Goal: Information Seeking & Learning: Learn about a topic

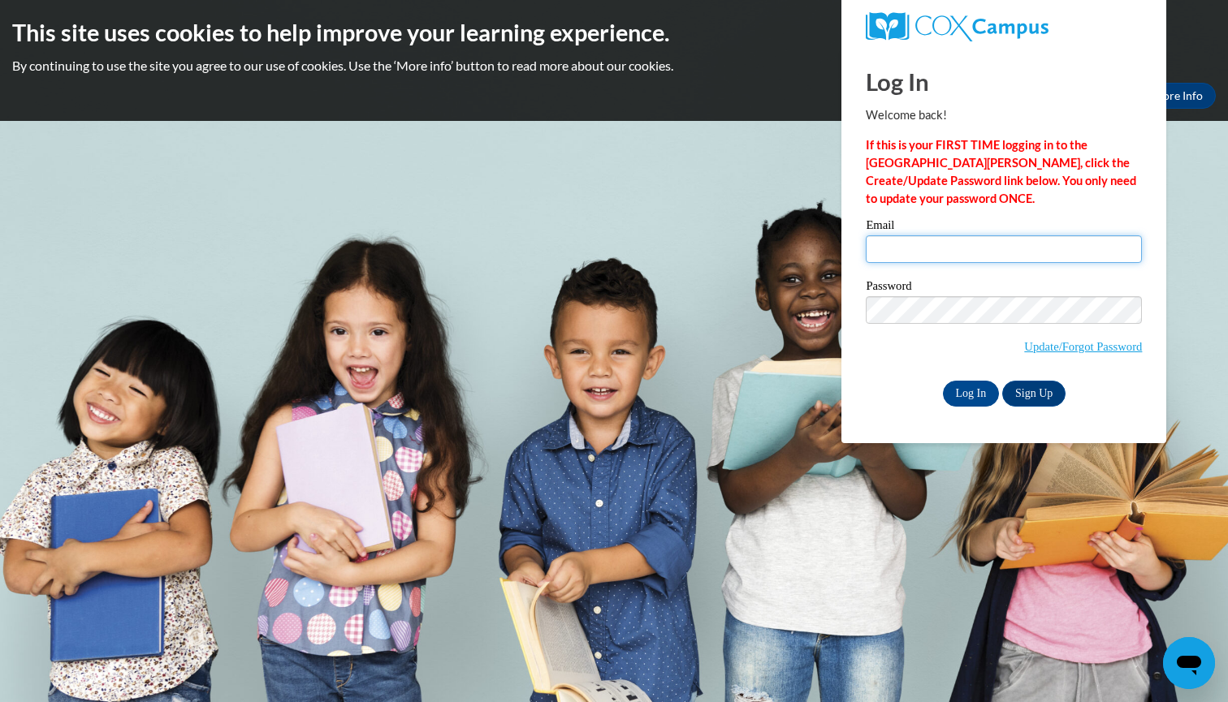
type input "ahmahneer@gmail.com"
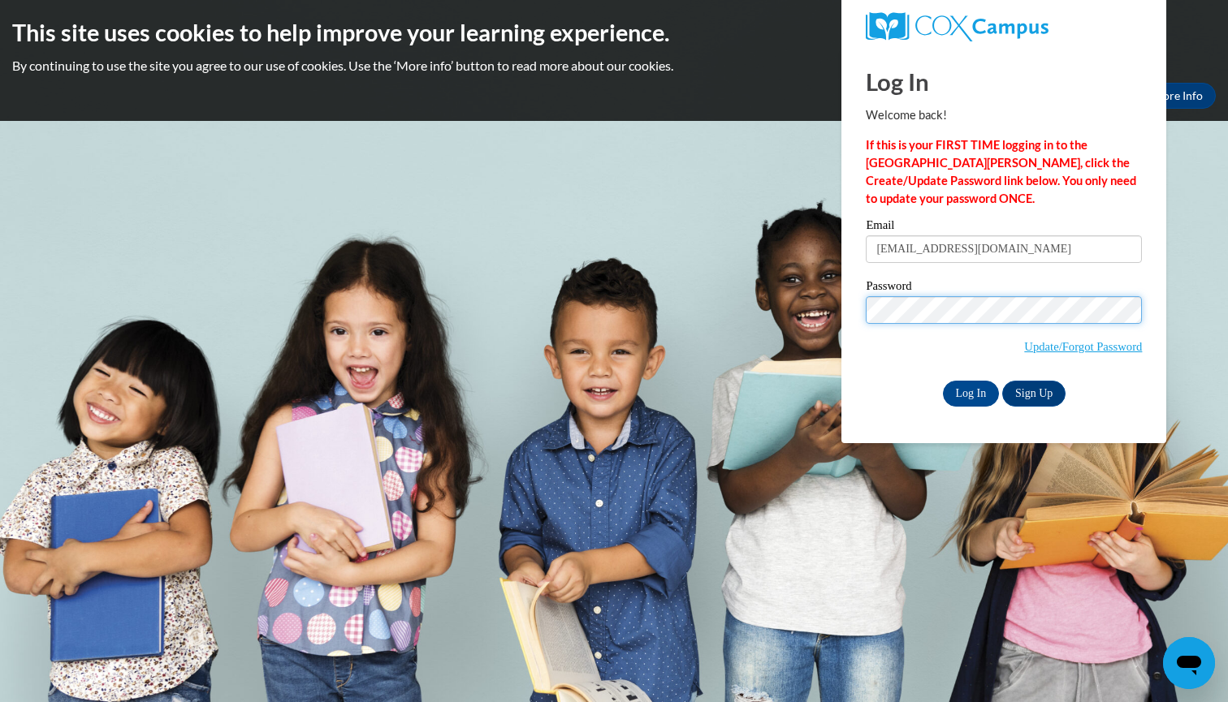
click at [969, 391] on input "Log In" at bounding box center [971, 394] width 57 height 26
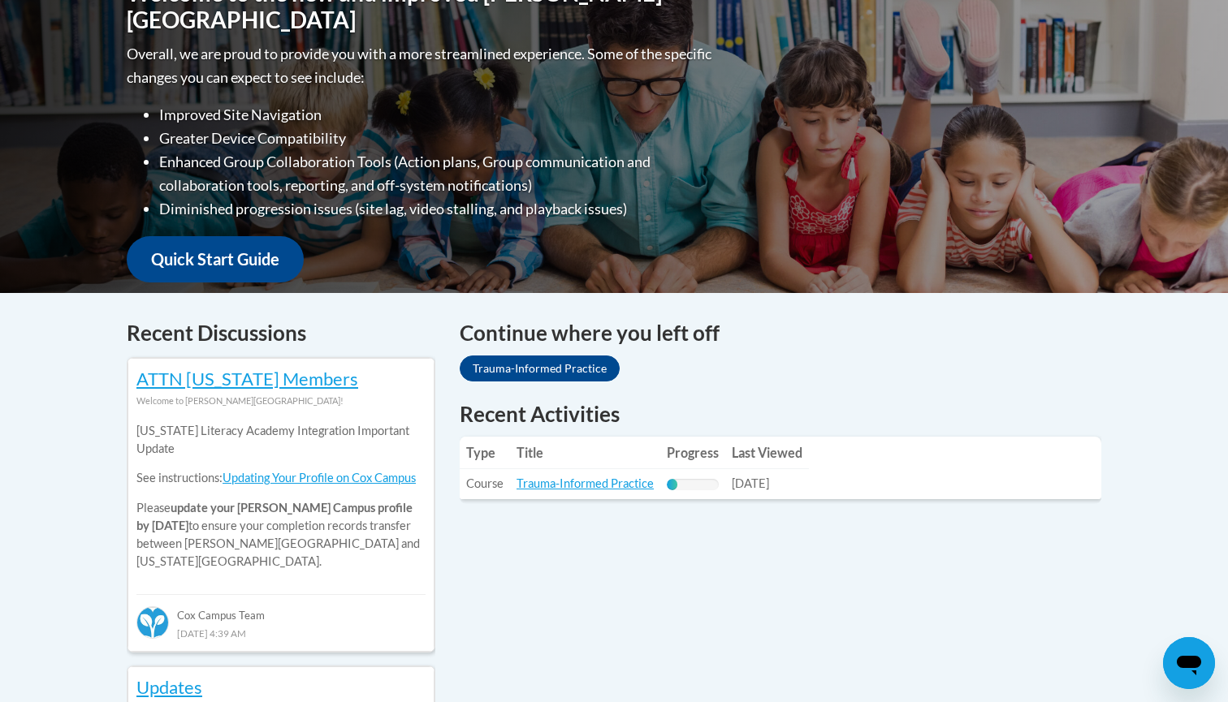
scroll to position [399, 0]
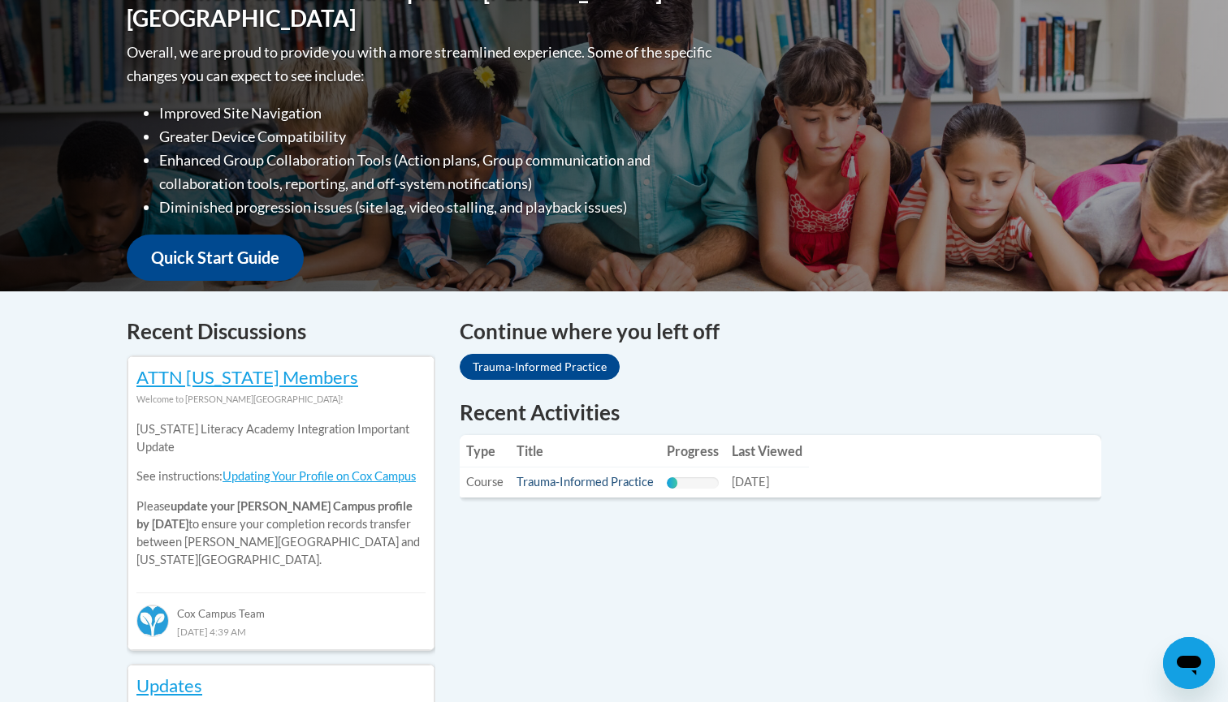
click at [626, 485] on link "Trauma-Informed Practice" at bounding box center [584, 482] width 137 height 14
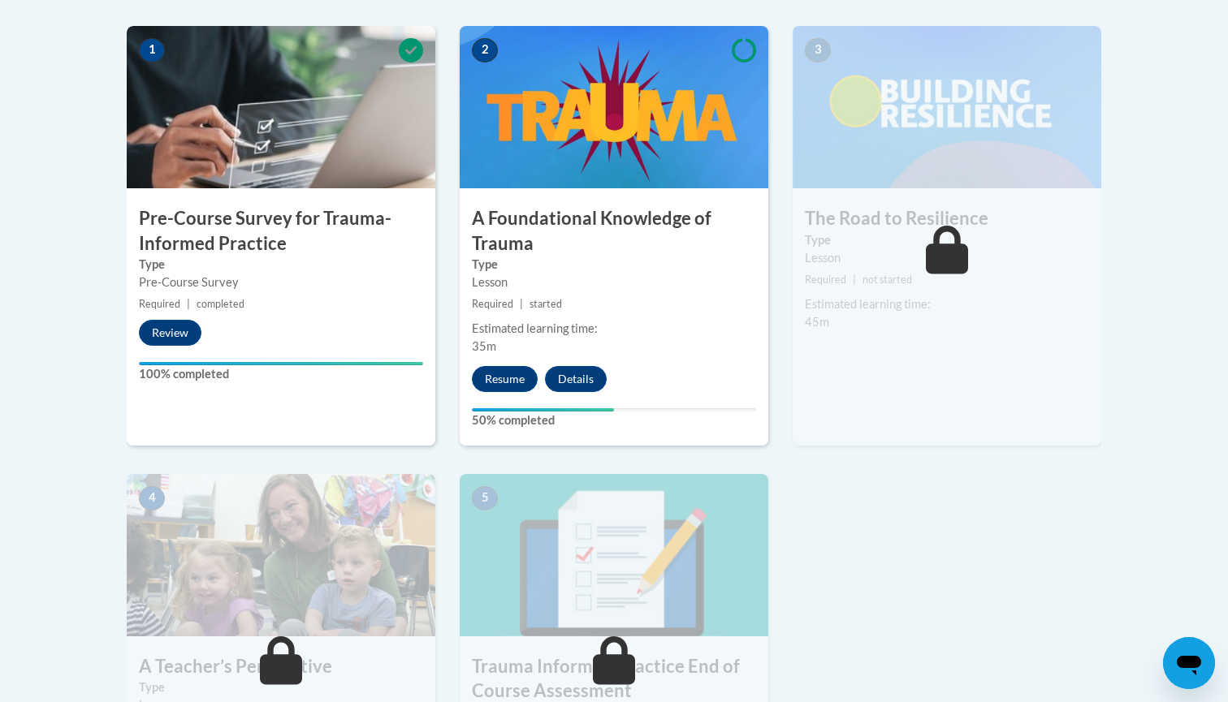
scroll to position [528, 0]
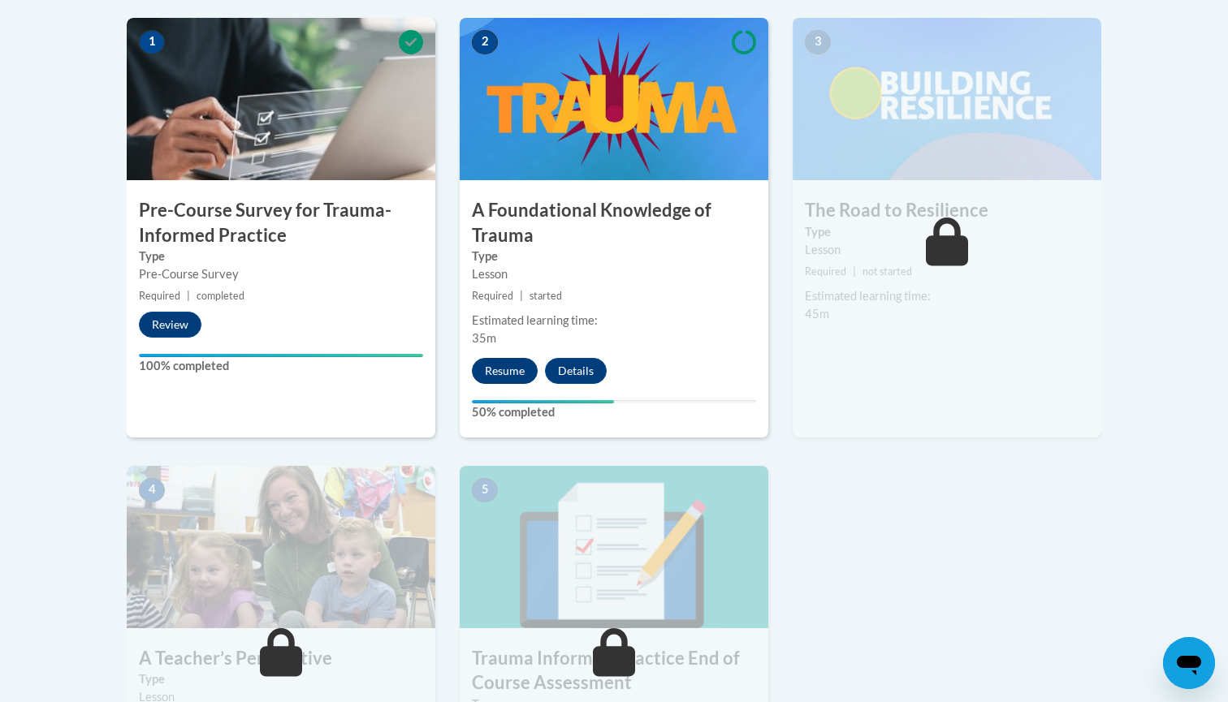
click at [511, 369] on button "Resume" at bounding box center [505, 371] width 66 height 26
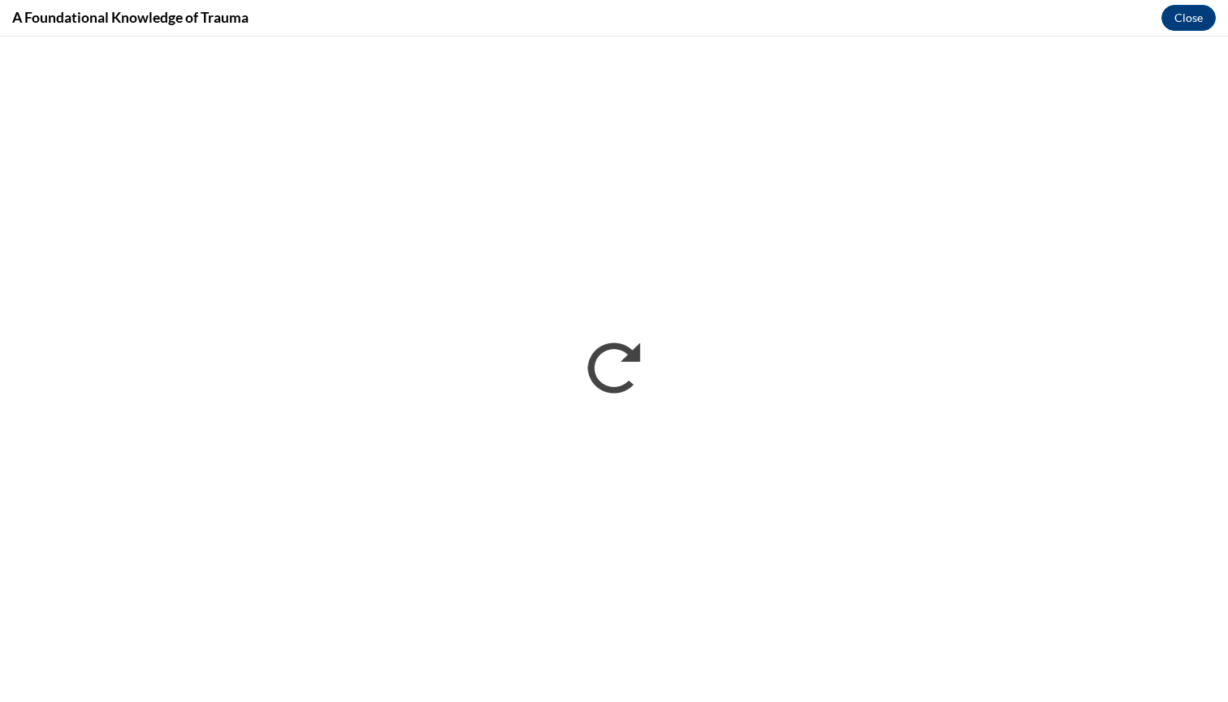
scroll to position [0, 0]
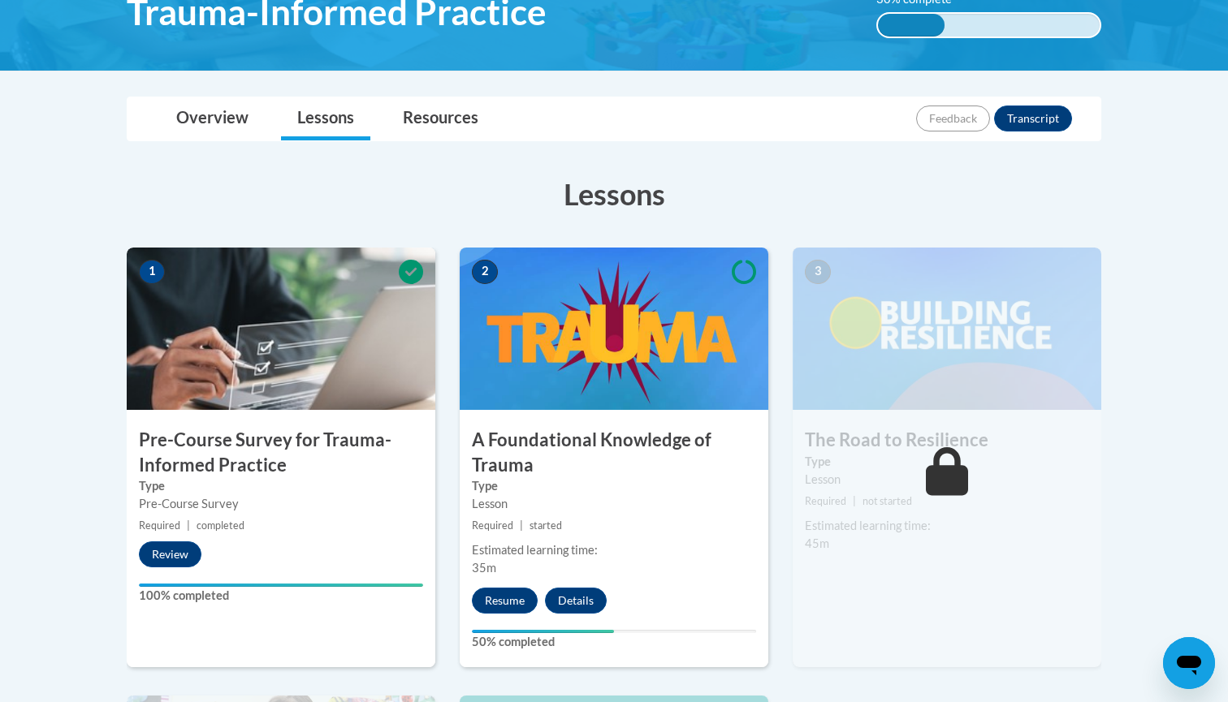
scroll to position [408, 0]
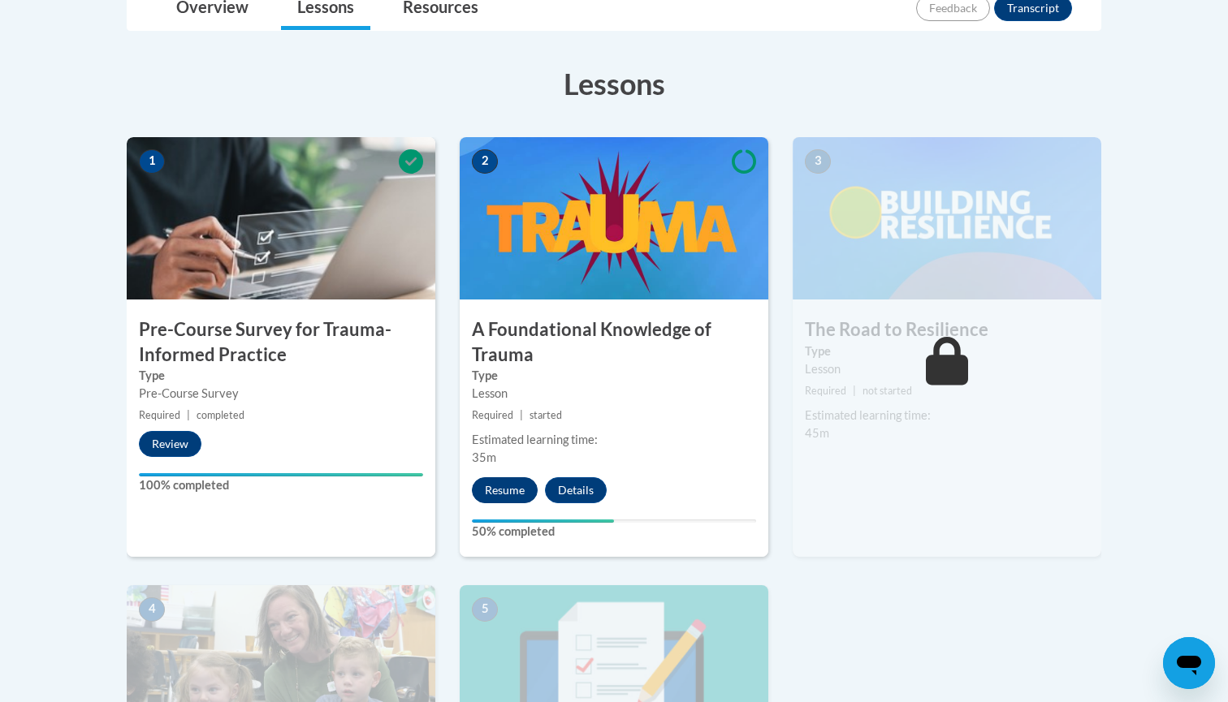
click at [502, 477] on button "Resume" at bounding box center [505, 490] width 66 height 26
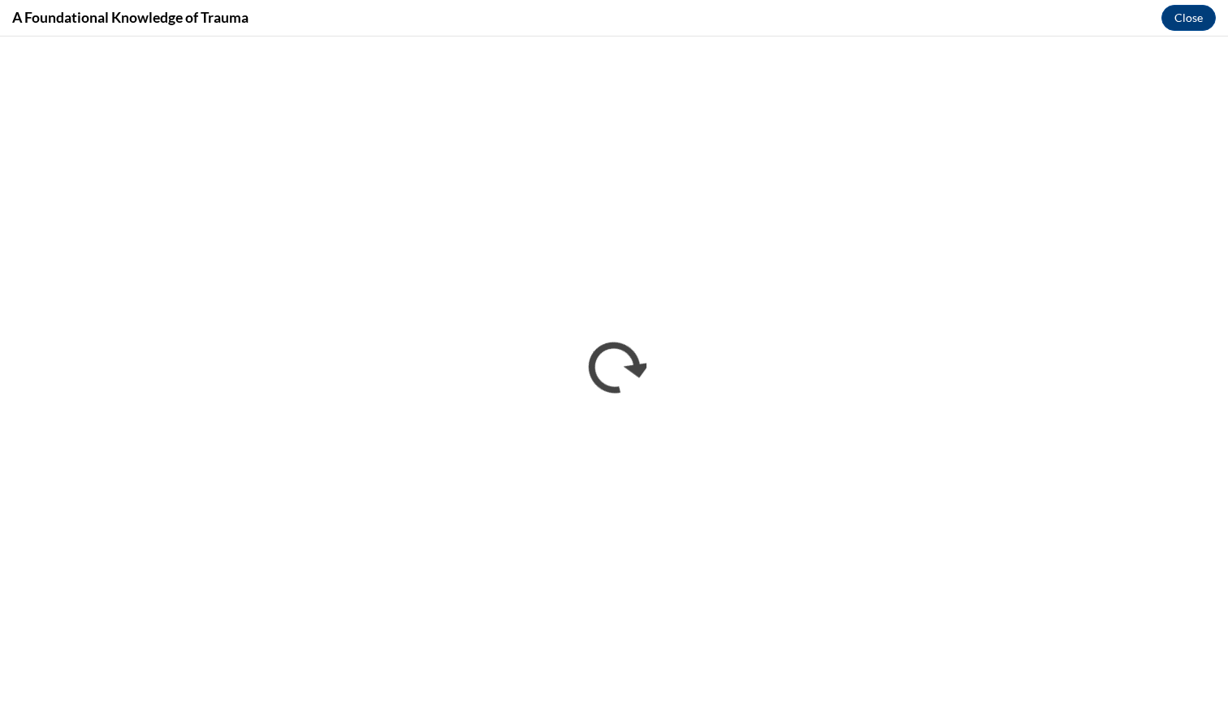
scroll to position [0, 0]
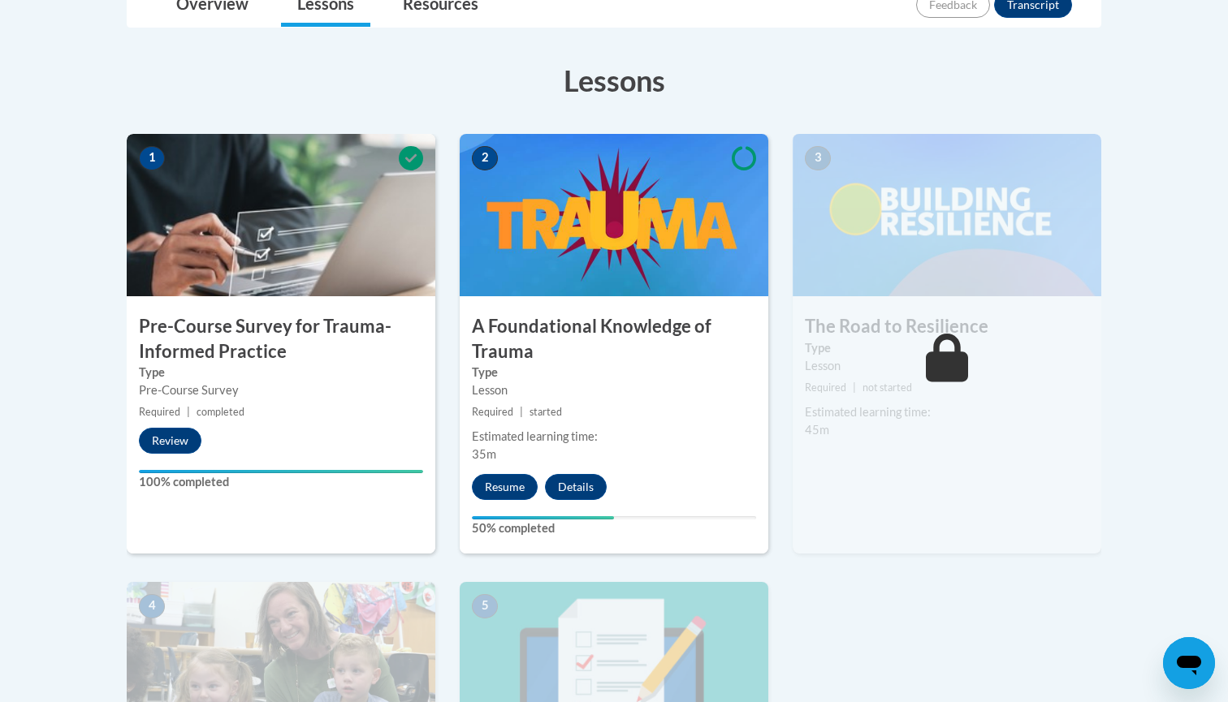
scroll to position [426, 0]
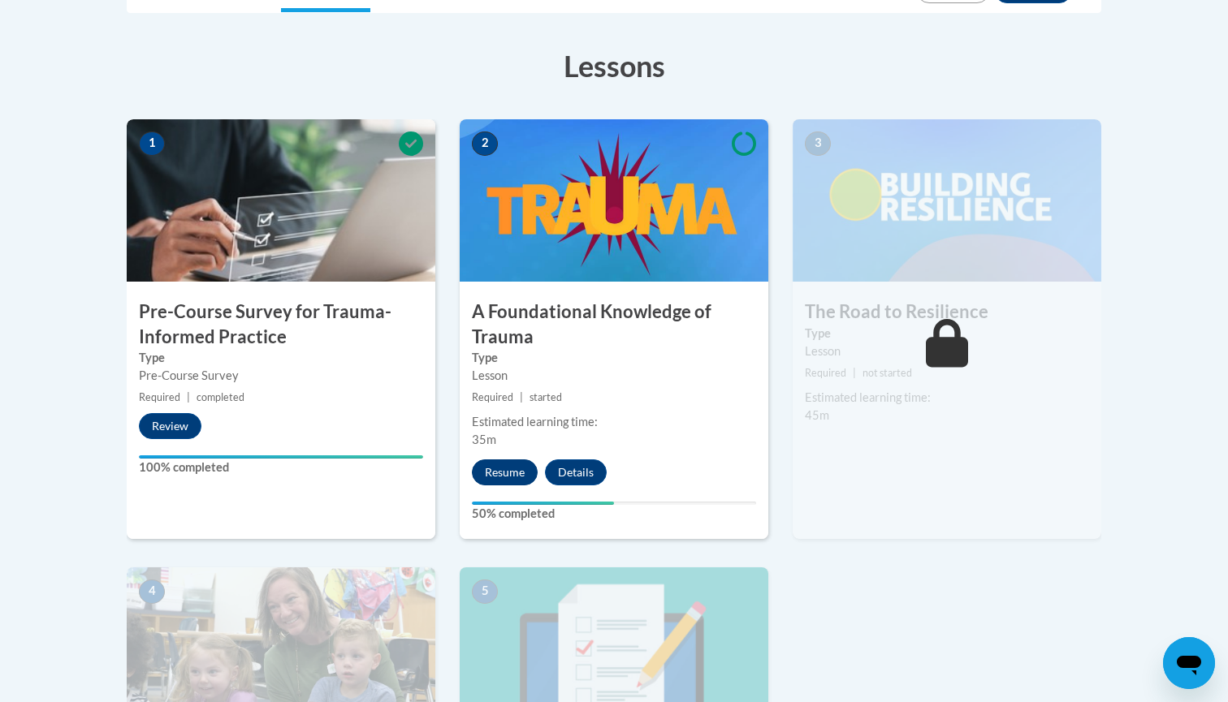
click at [515, 468] on button "Resume" at bounding box center [505, 473] width 66 height 26
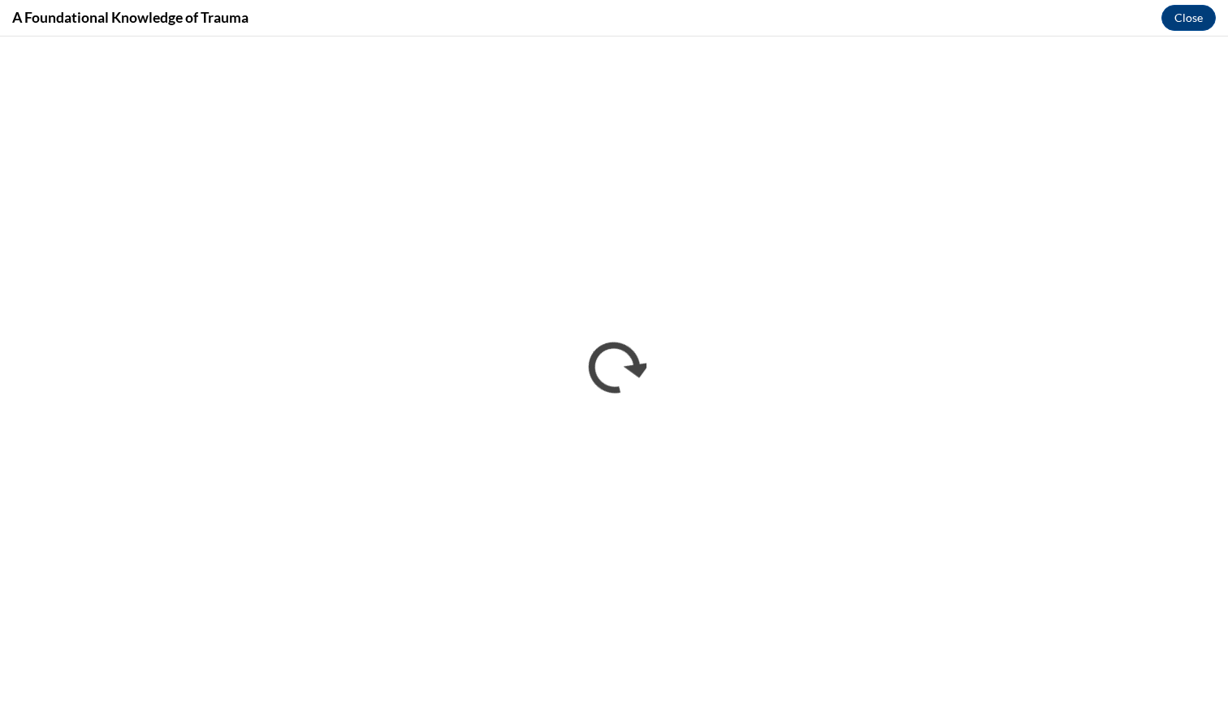
scroll to position [0, 0]
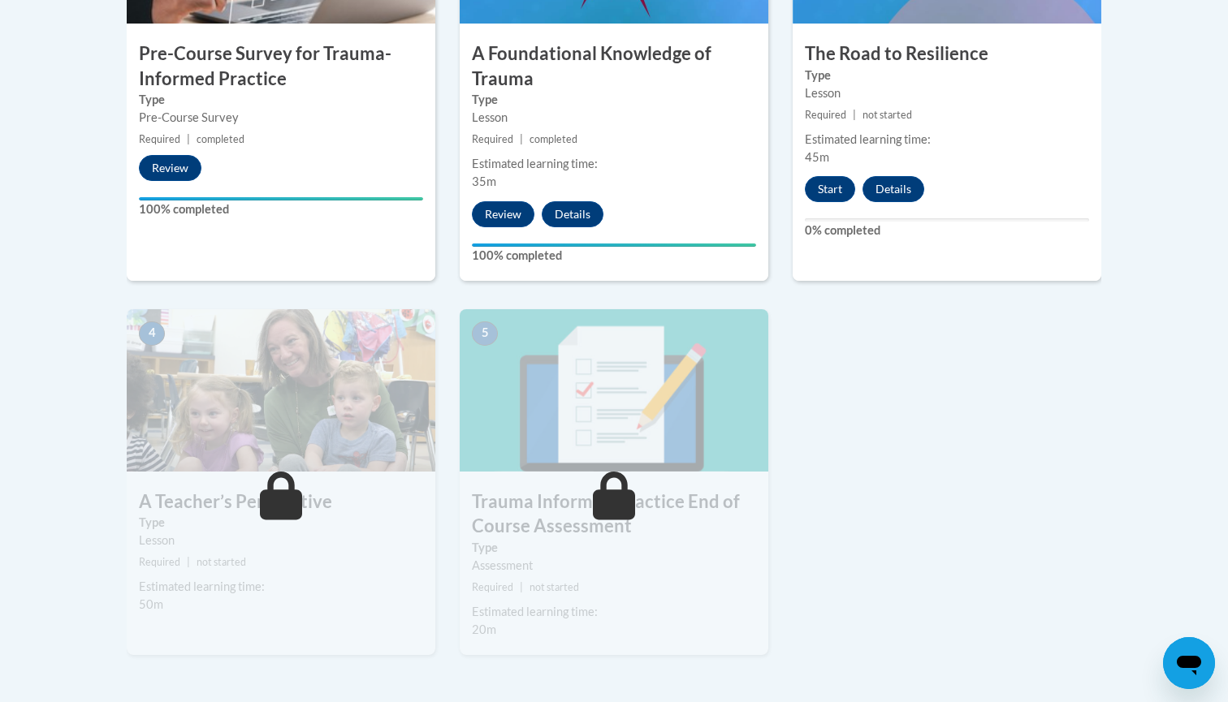
scroll to position [680, 0]
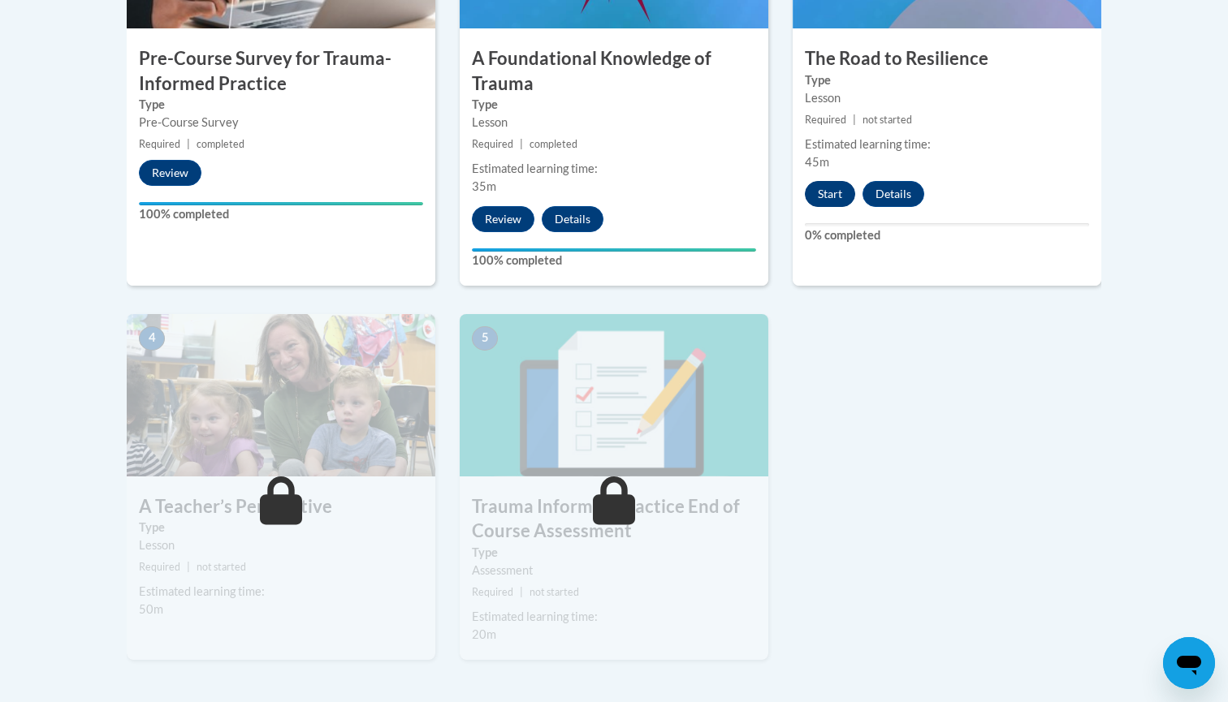
click at [841, 196] on button "Start" at bounding box center [830, 194] width 50 height 26
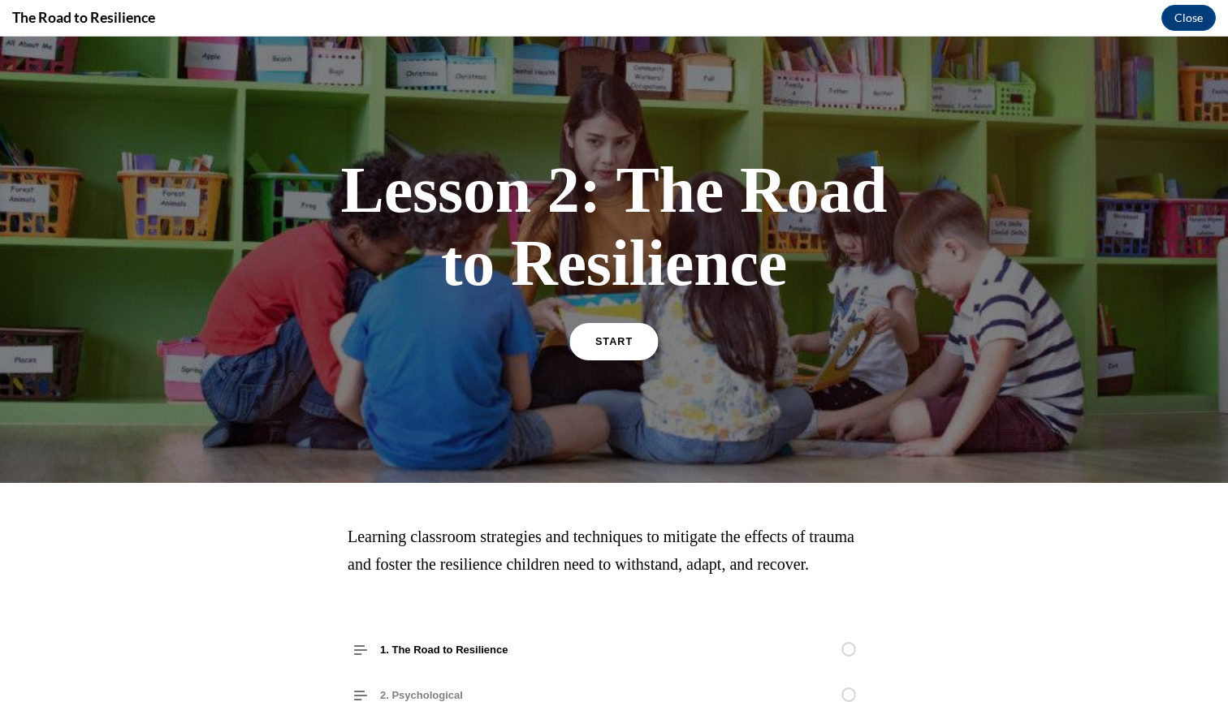
scroll to position [-1, 0]
click at [606, 358] on link "START" at bounding box center [613, 341] width 88 height 37
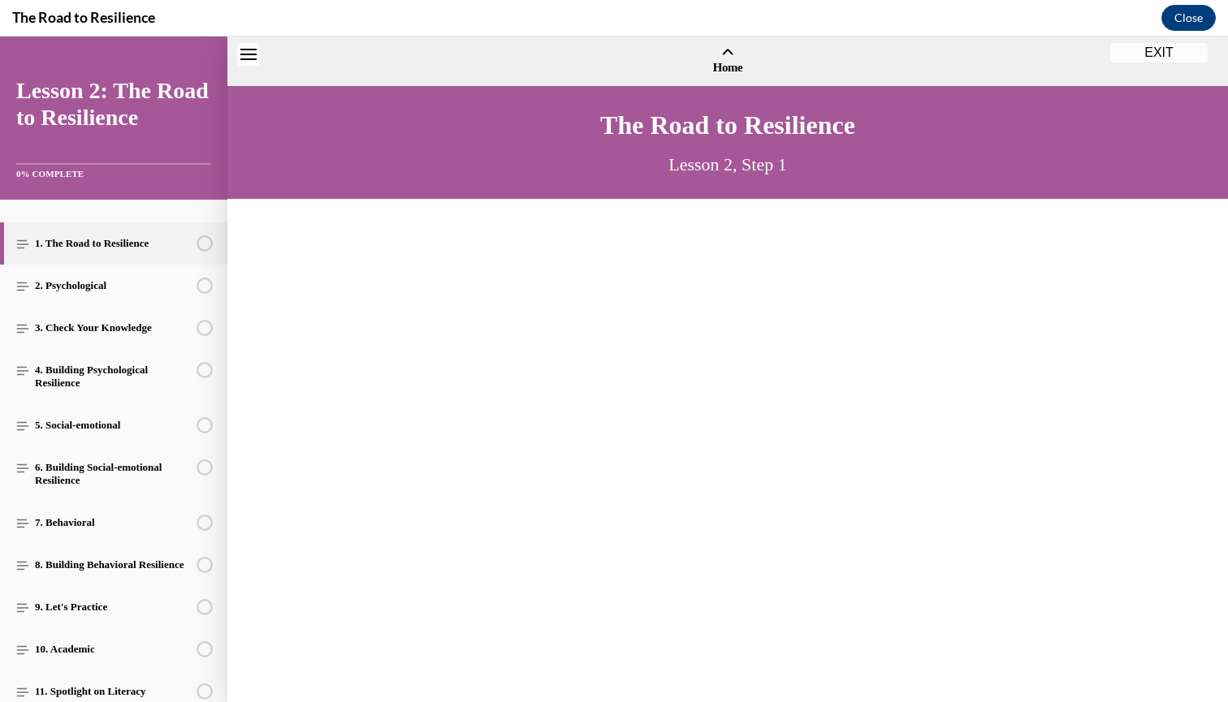
scroll to position [50, 0]
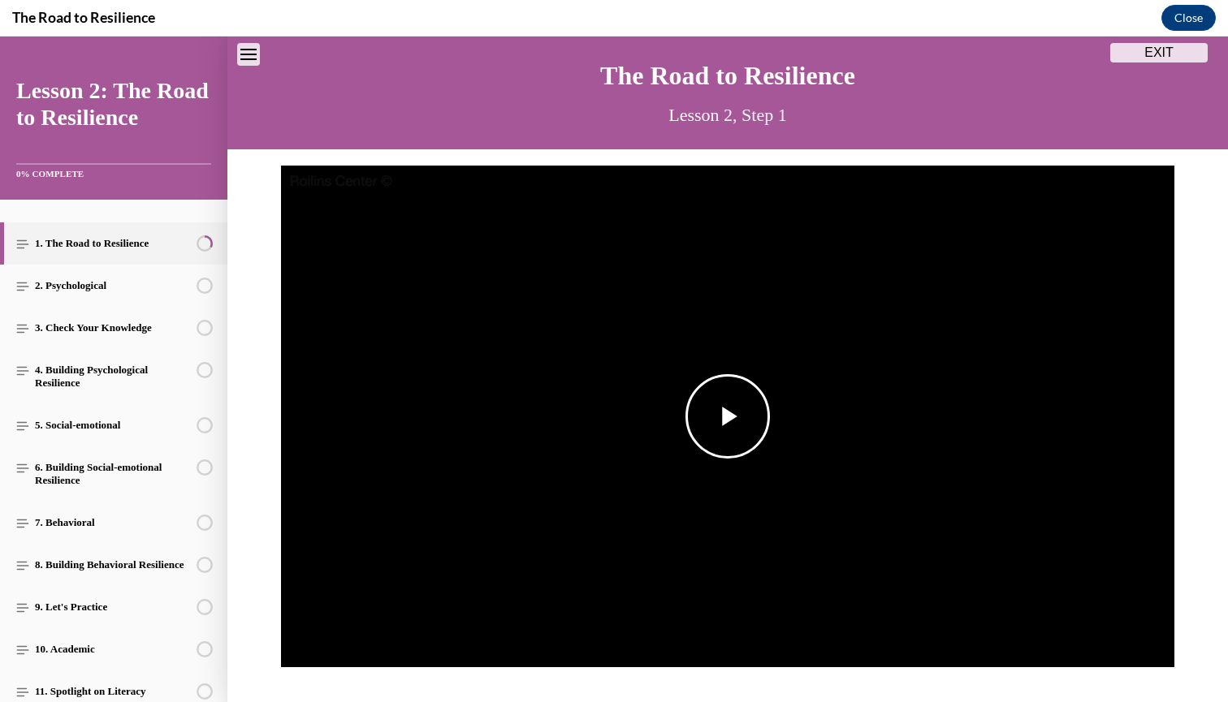
click at [727, 416] on span "Video player" at bounding box center [727, 416] width 0 height 0
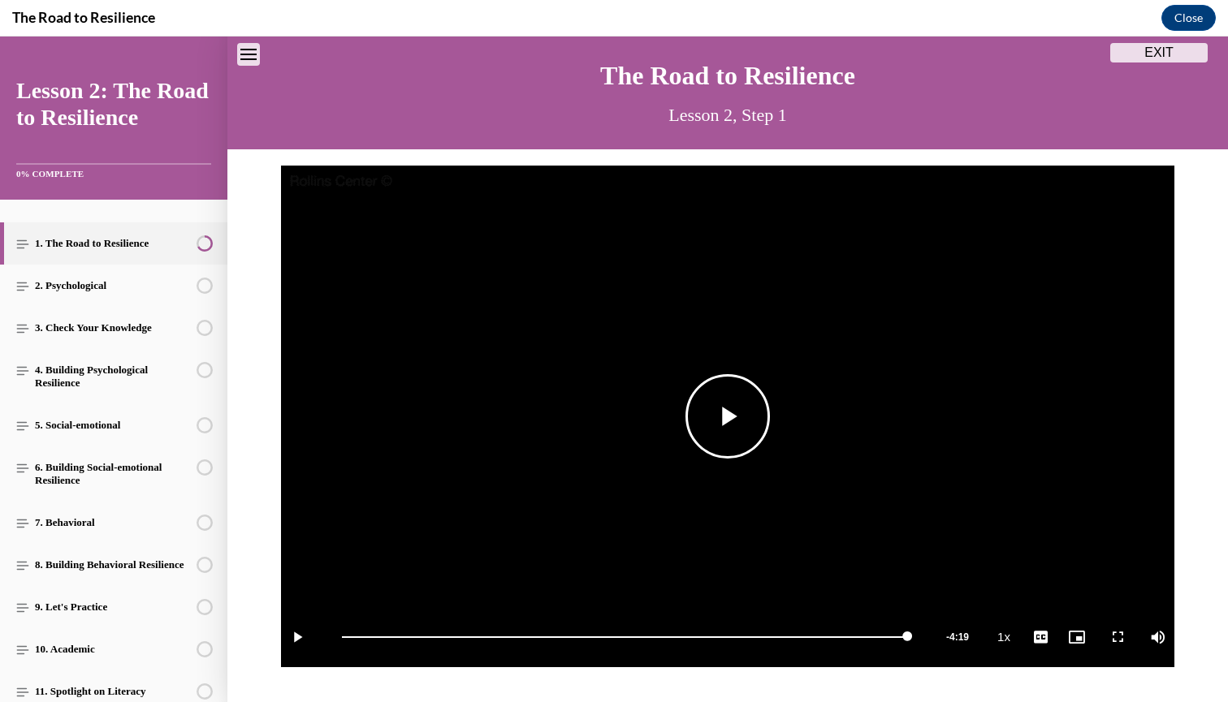
click at [727, 416] on span "Video player" at bounding box center [727, 416] width 0 height 0
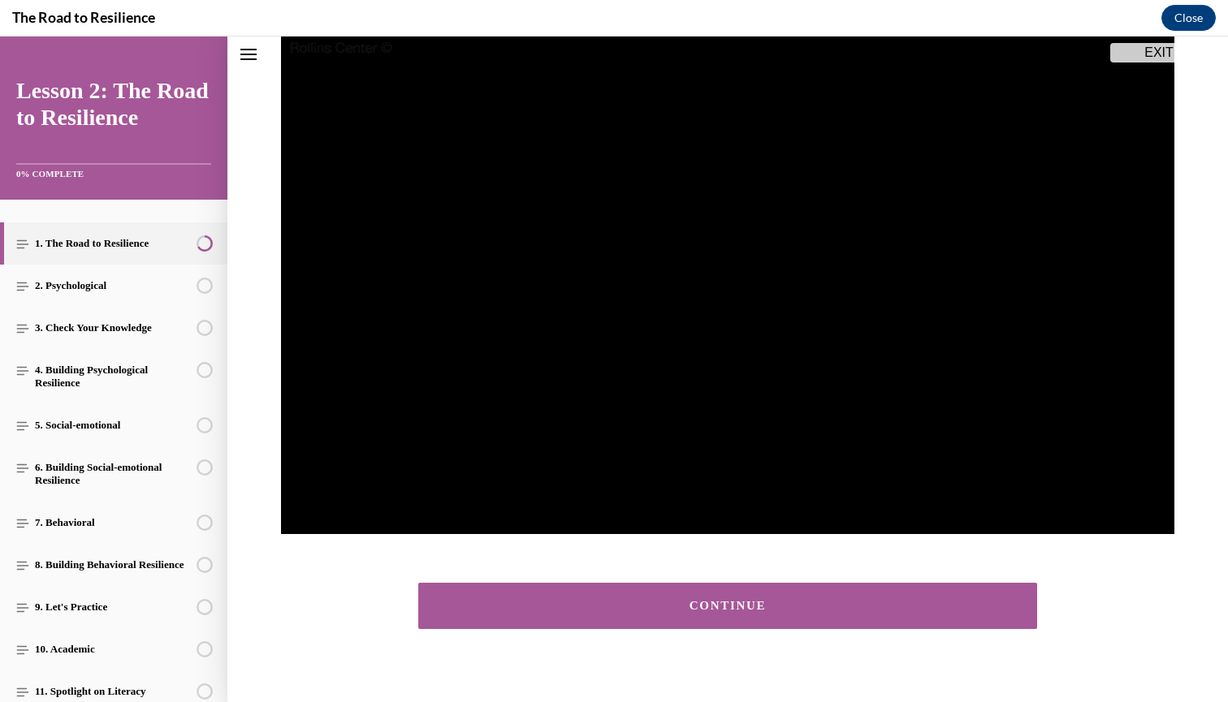
scroll to position [0, 0]
click at [481, 615] on button "CONTINUE" at bounding box center [727, 606] width 619 height 46
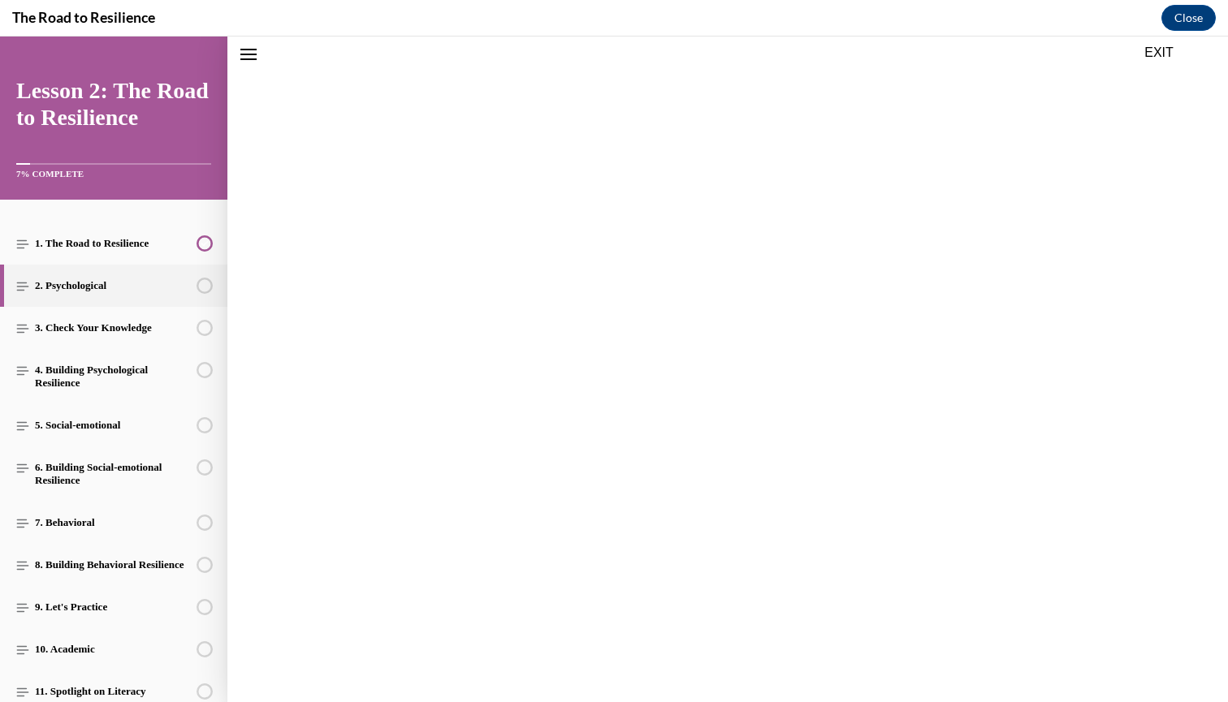
scroll to position [153, 0]
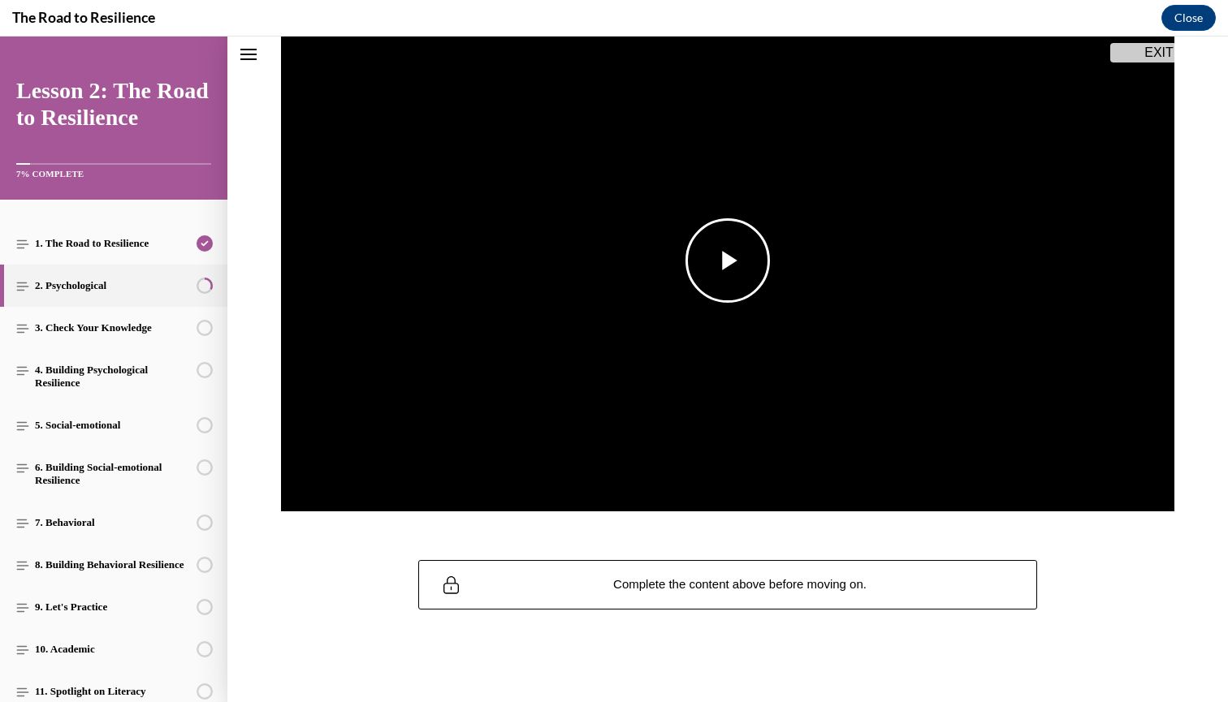
click at [733, 305] on img "Video player" at bounding box center [727, 261] width 893 height 503
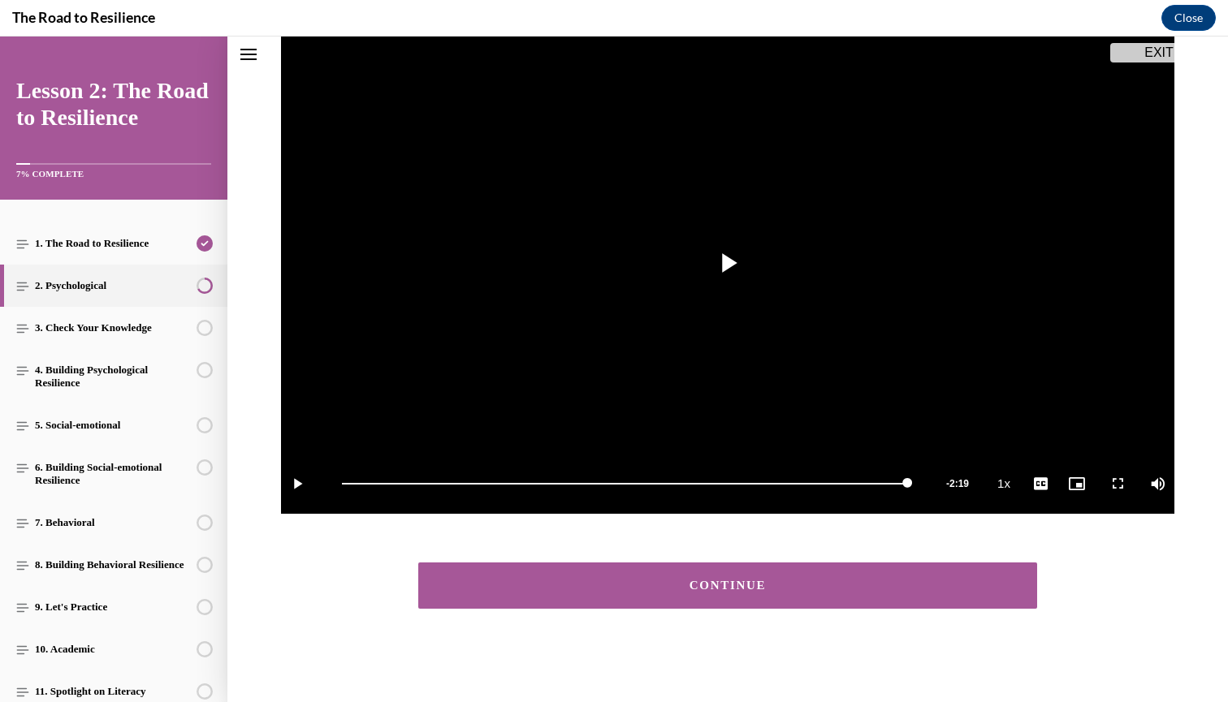
scroll to position [203, 0]
click at [756, 570] on button "CONTINUE" at bounding box center [727, 586] width 619 height 46
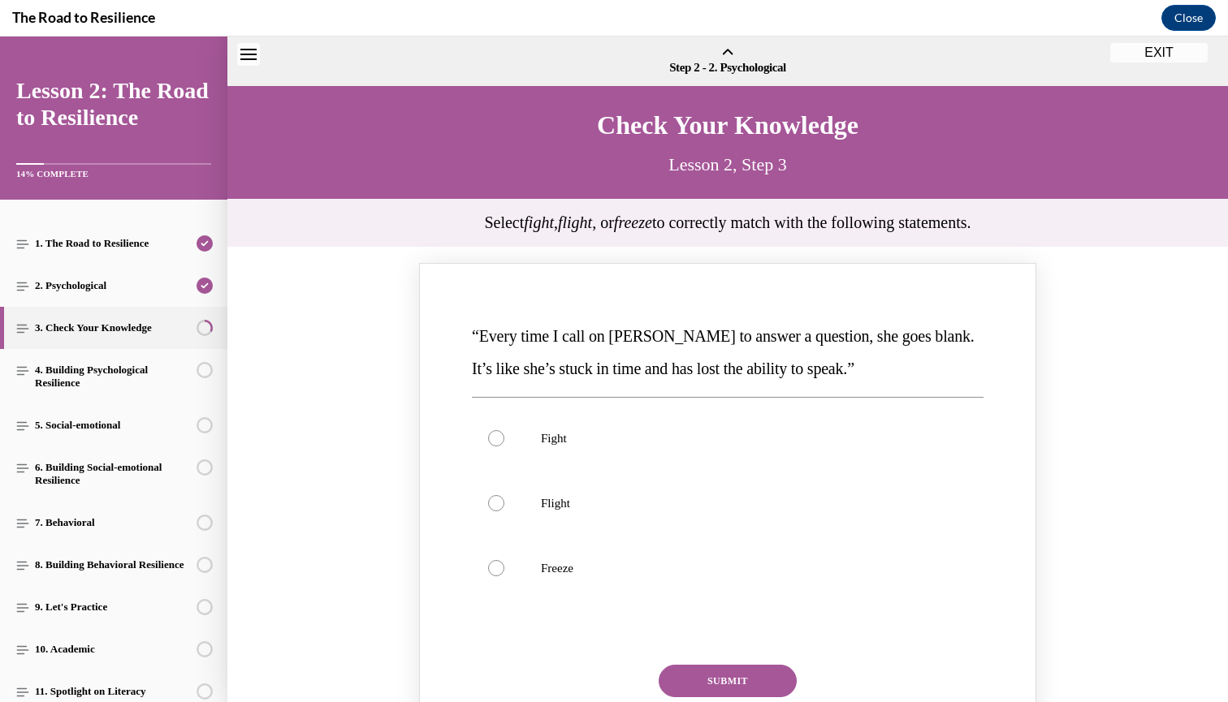
scroll to position [50, 0]
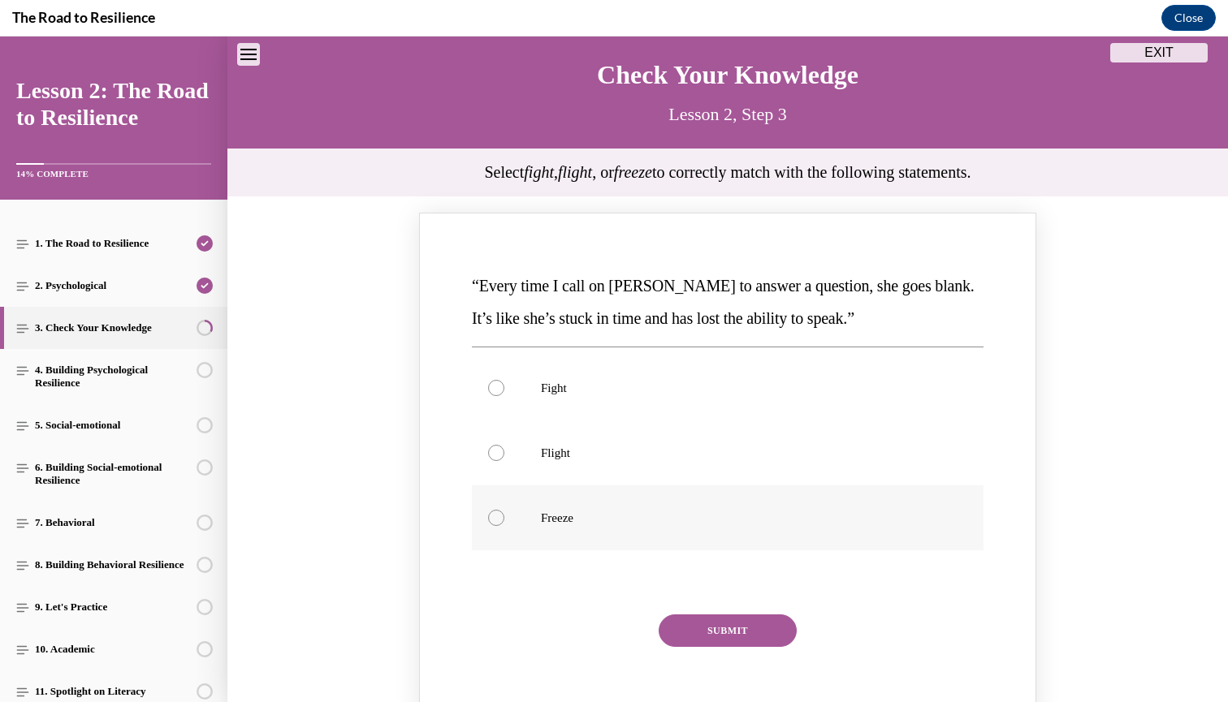
click at [570, 533] on label "Freeze" at bounding box center [727, 518] width 511 height 65
click at [504, 526] on input "Freeze" at bounding box center [496, 518] width 16 height 16
radio input "true"
click at [702, 630] on button "SUBMIT" at bounding box center [727, 631] width 138 height 32
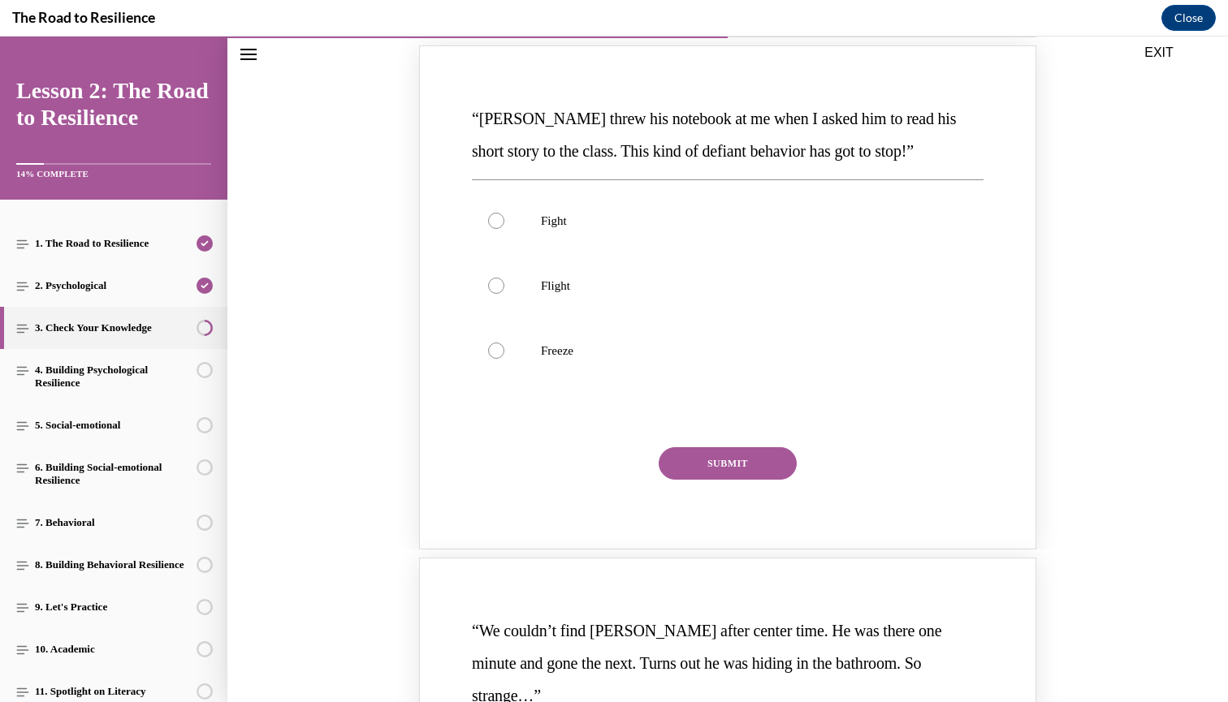
scroll to position [846, 0]
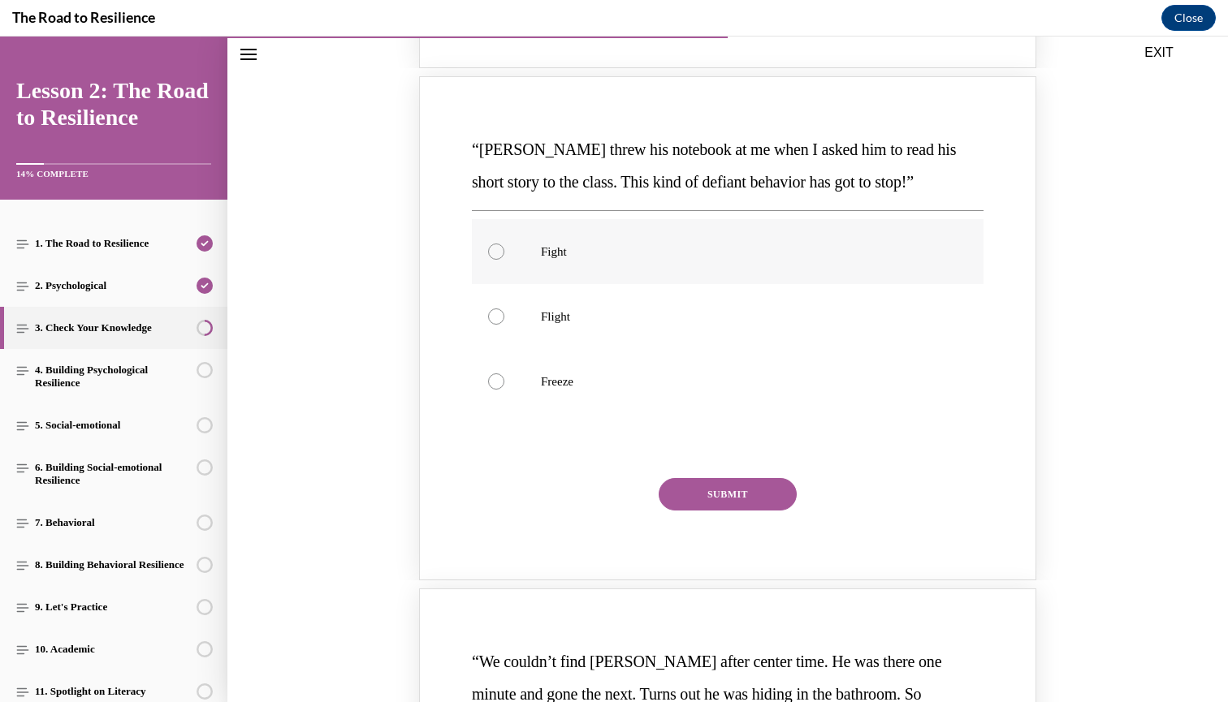
click at [563, 244] on p "Fight" at bounding box center [742, 252] width 402 height 16
click at [504, 244] on input "Fight" at bounding box center [496, 252] width 16 height 16
radio input "true"
click at [706, 478] on button "SUBMIT" at bounding box center [727, 494] width 138 height 32
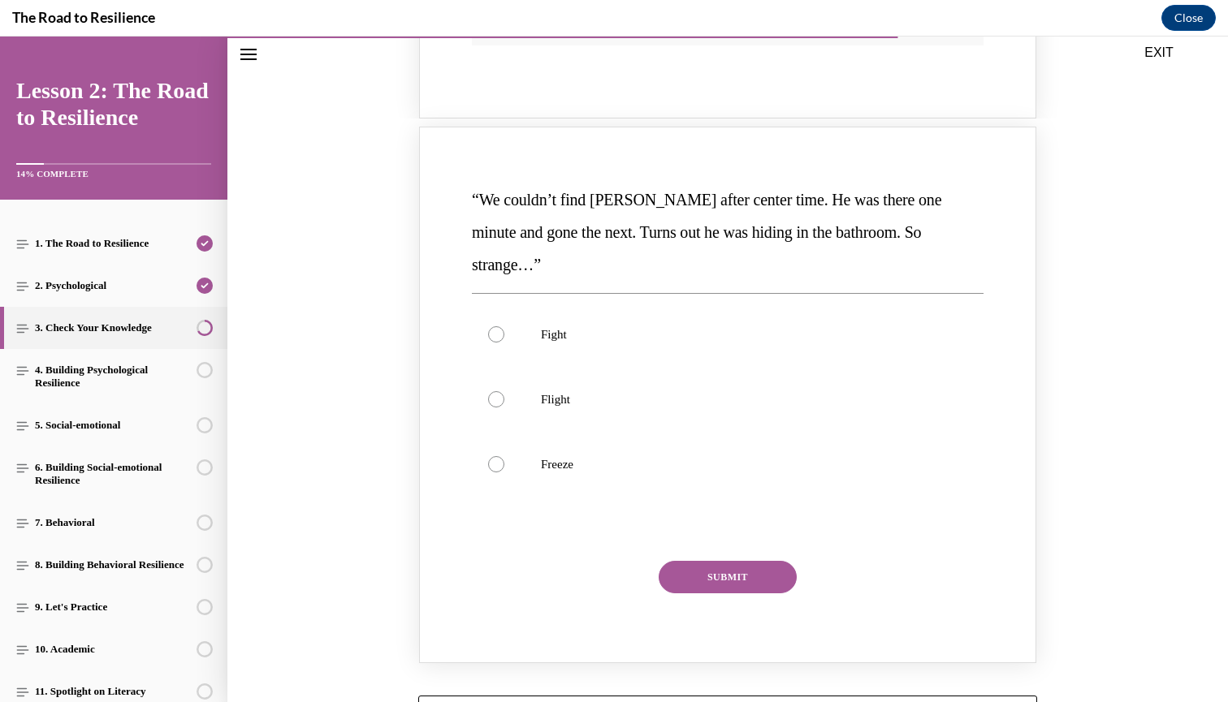
scroll to position [1444, 0]
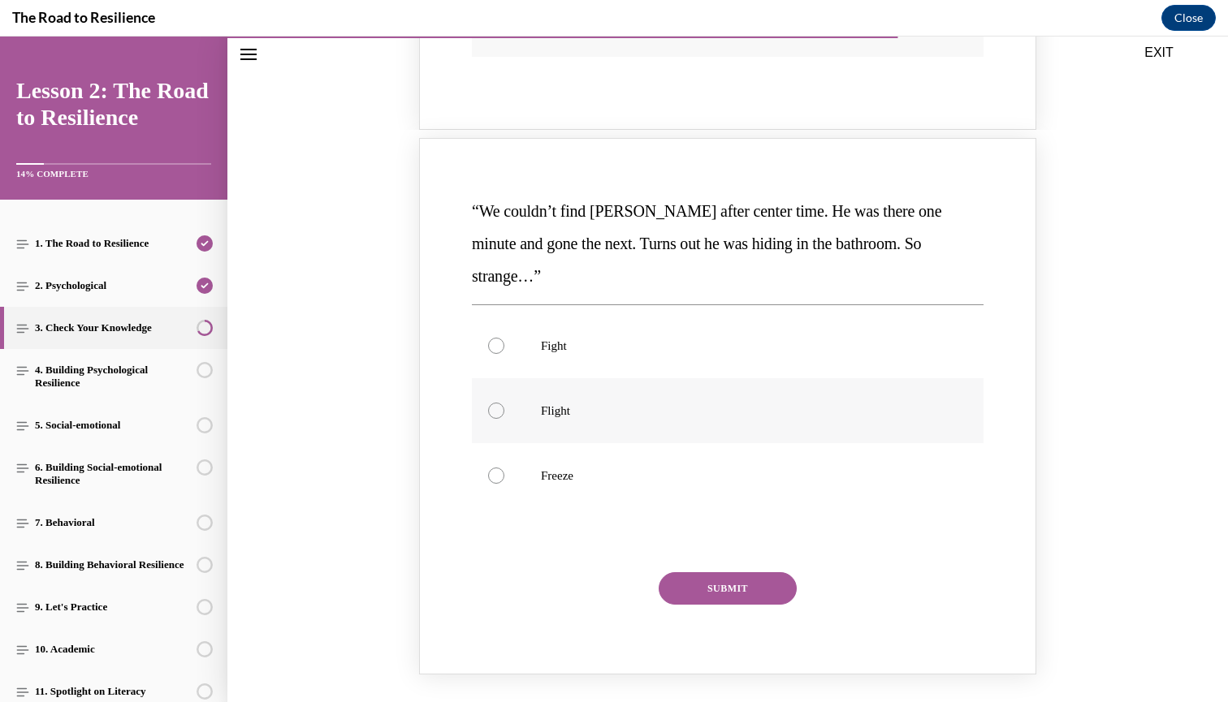
click at [600, 378] on label "Flight" at bounding box center [727, 410] width 511 height 65
click at [504, 403] on input "Flight" at bounding box center [496, 411] width 16 height 16
radio input "true"
click at [705, 572] on button "SUBMIT" at bounding box center [727, 588] width 138 height 32
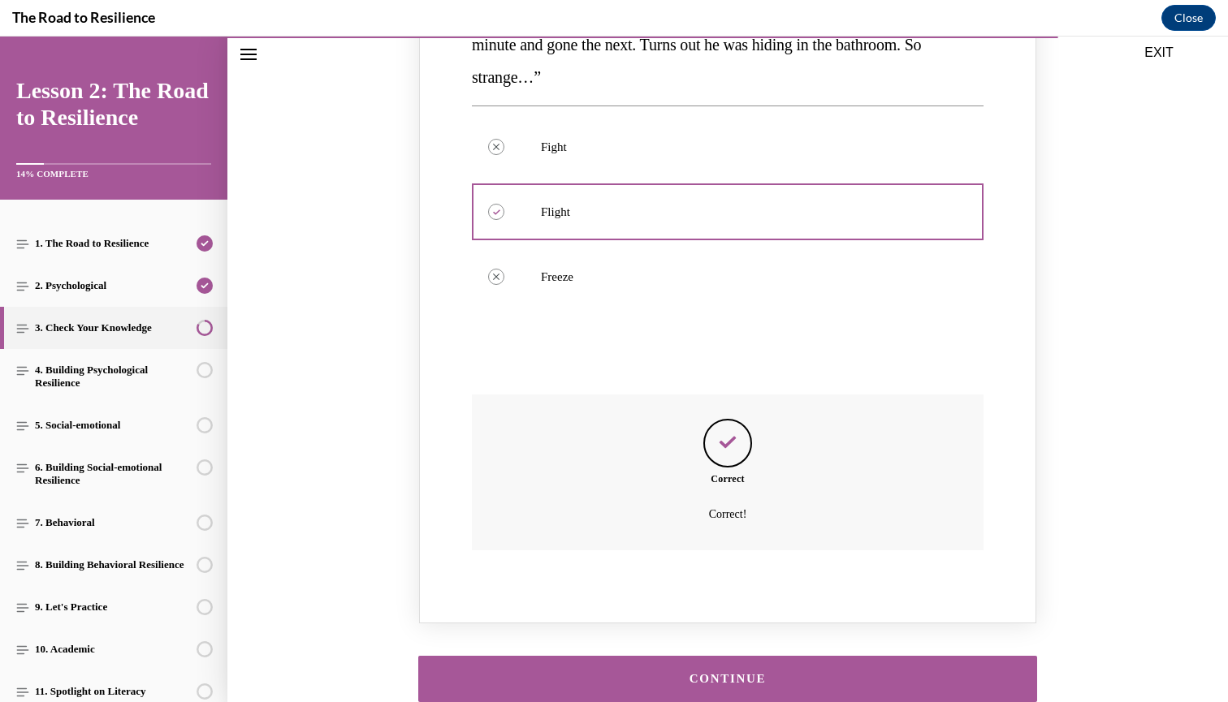
scroll to position [1642, 0]
click at [792, 641] on div "CONTINUE" at bounding box center [727, 680] width 1000 height 79
click at [802, 674] on div "CONTINUE" at bounding box center [727, 680] width 568 height 12
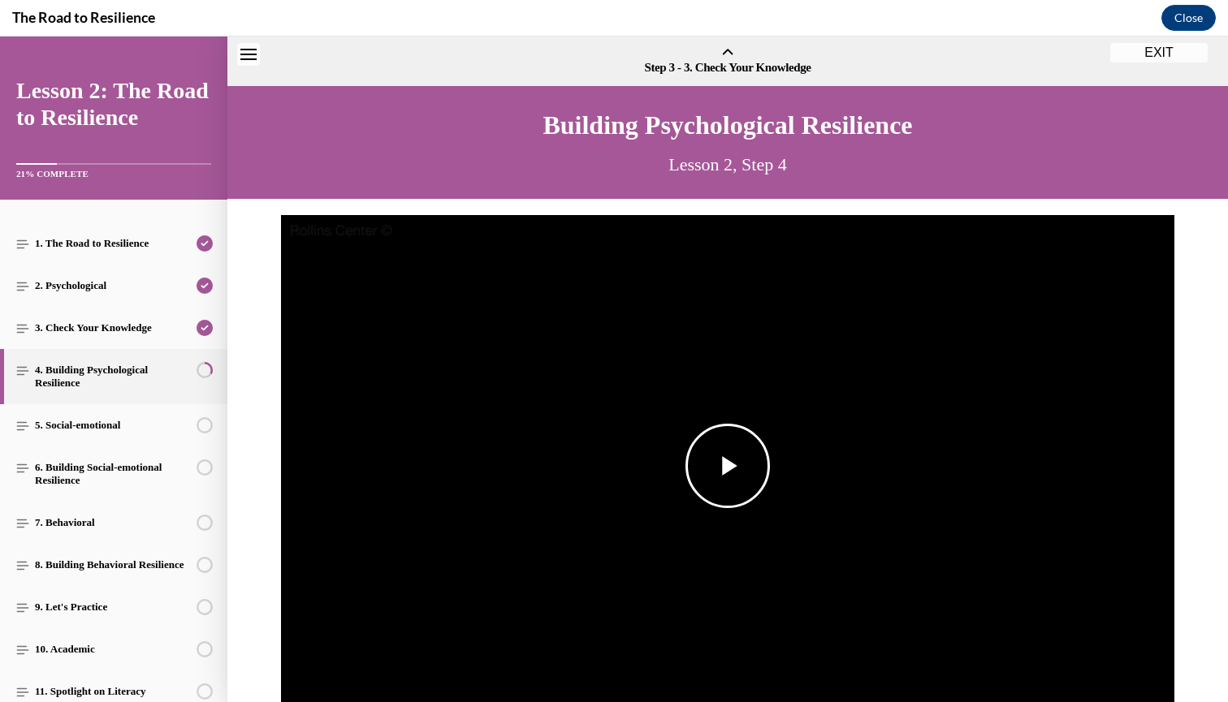
scroll to position [50, 0]
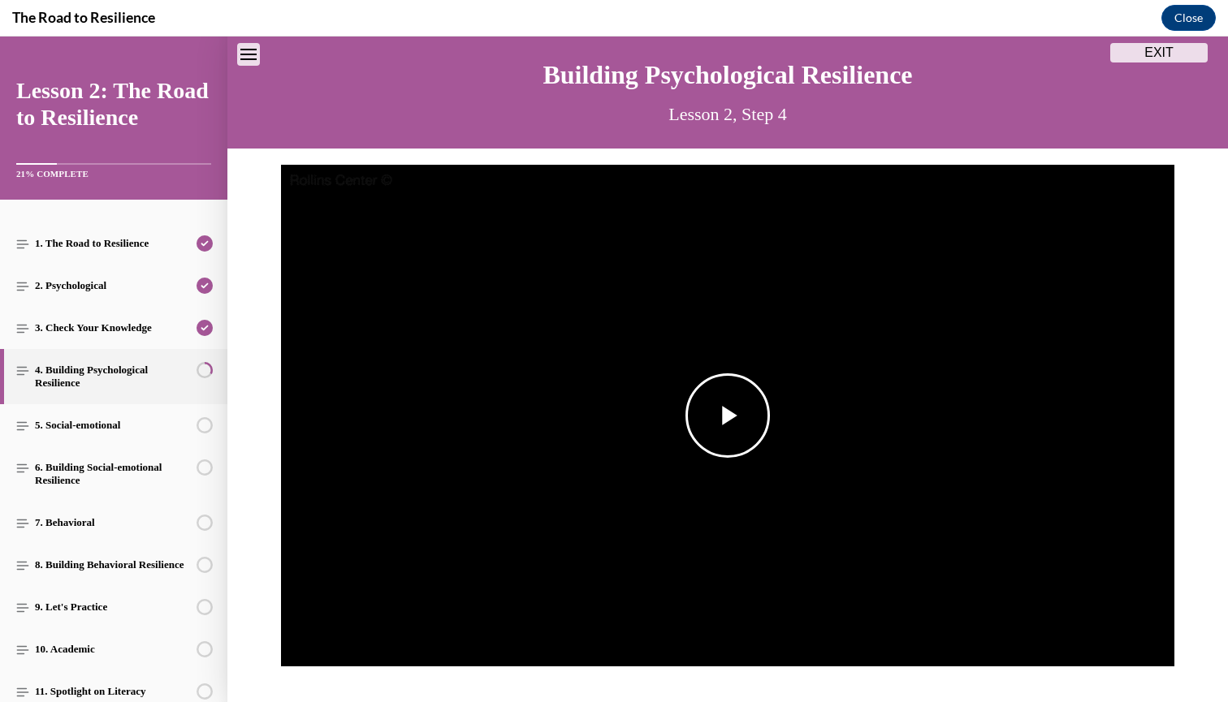
click at [788, 399] on img "Video player" at bounding box center [727, 416] width 893 height 503
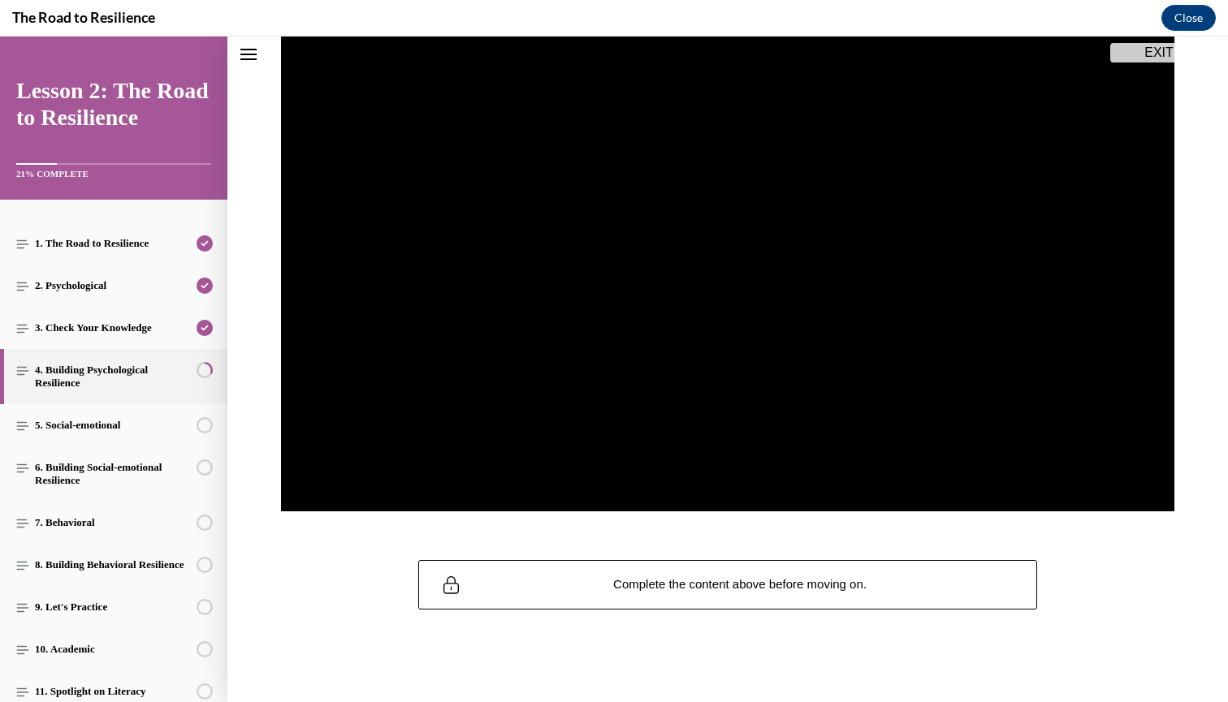
scroll to position [203, 0]
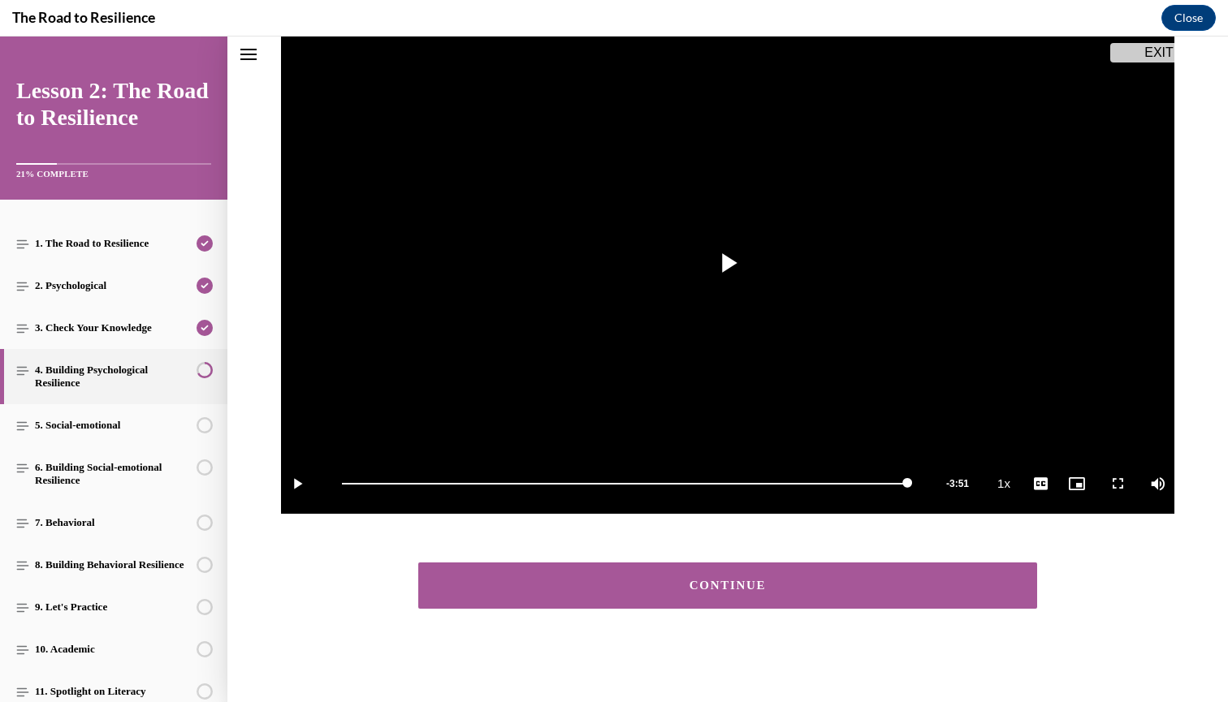
click at [512, 582] on div "CONTINUE" at bounding box center [727, 586] width 568 height 12
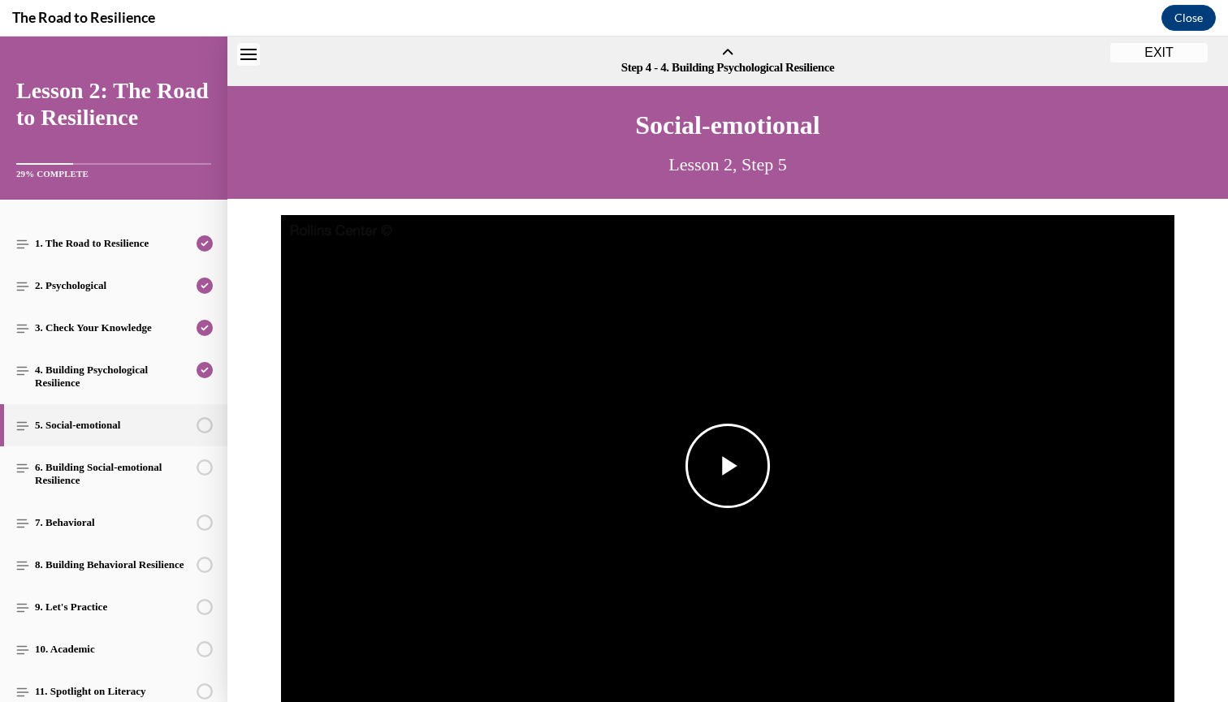
scroll to position [50, 0]
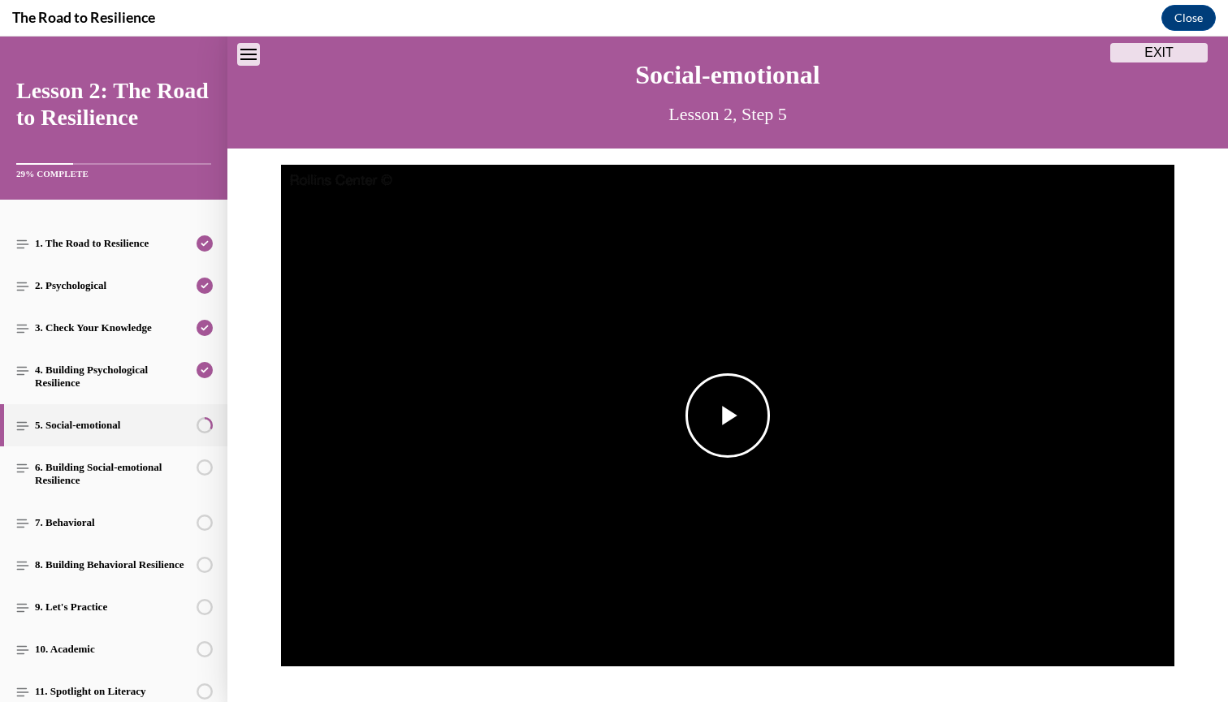
click at [727, 416] on span "Video player" at bounding box center [727, 416] width 0 height 0
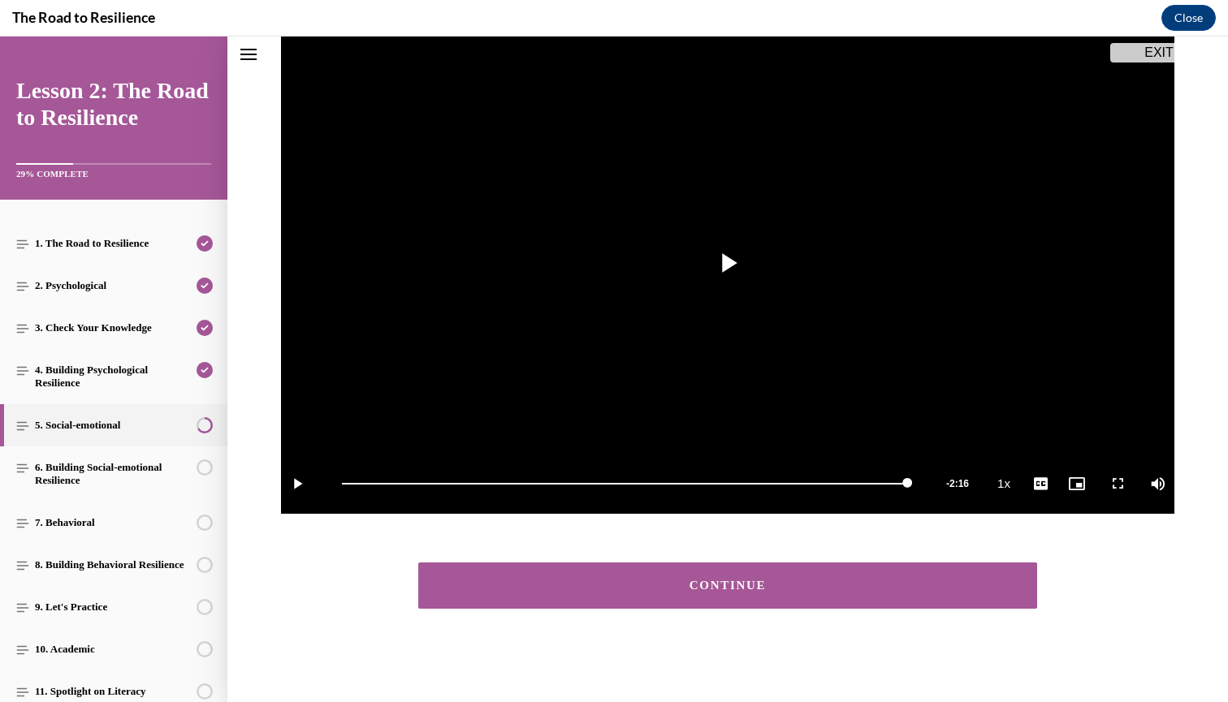
scroll to position [203, 0]
click at [762, 586] on div "CONTINUE" at bounding box center [727, 586] width 568 height 12
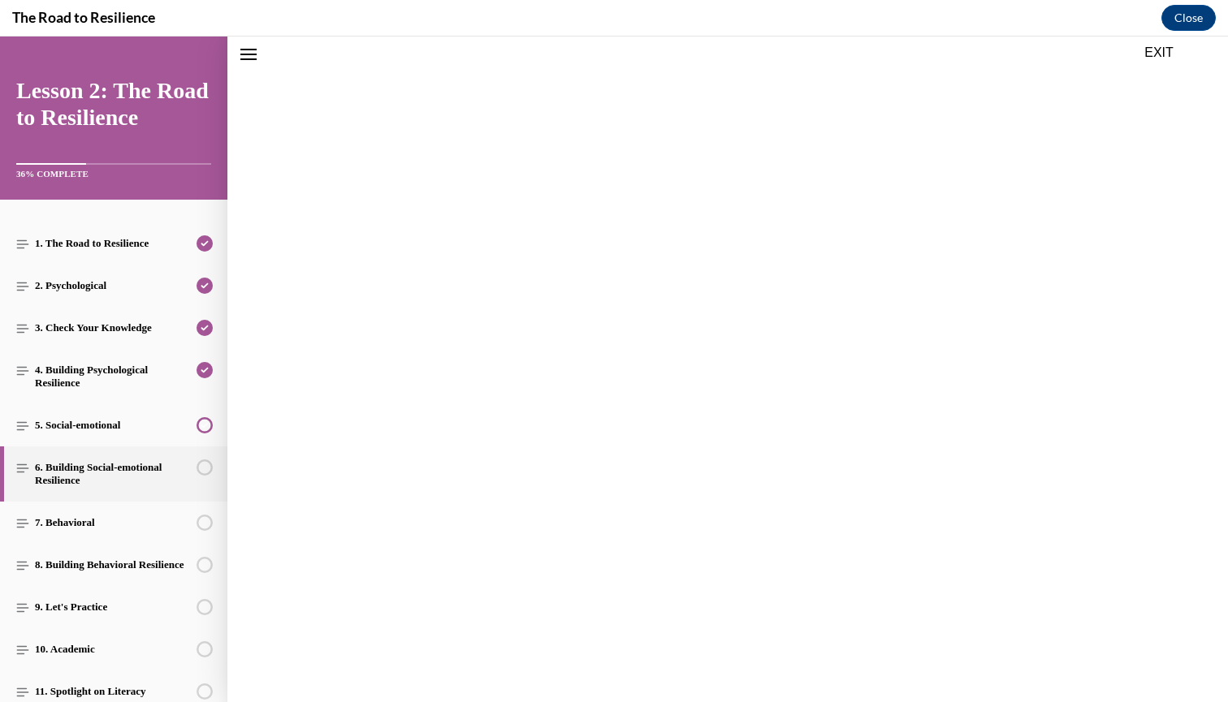
scroll to position [153, 0]
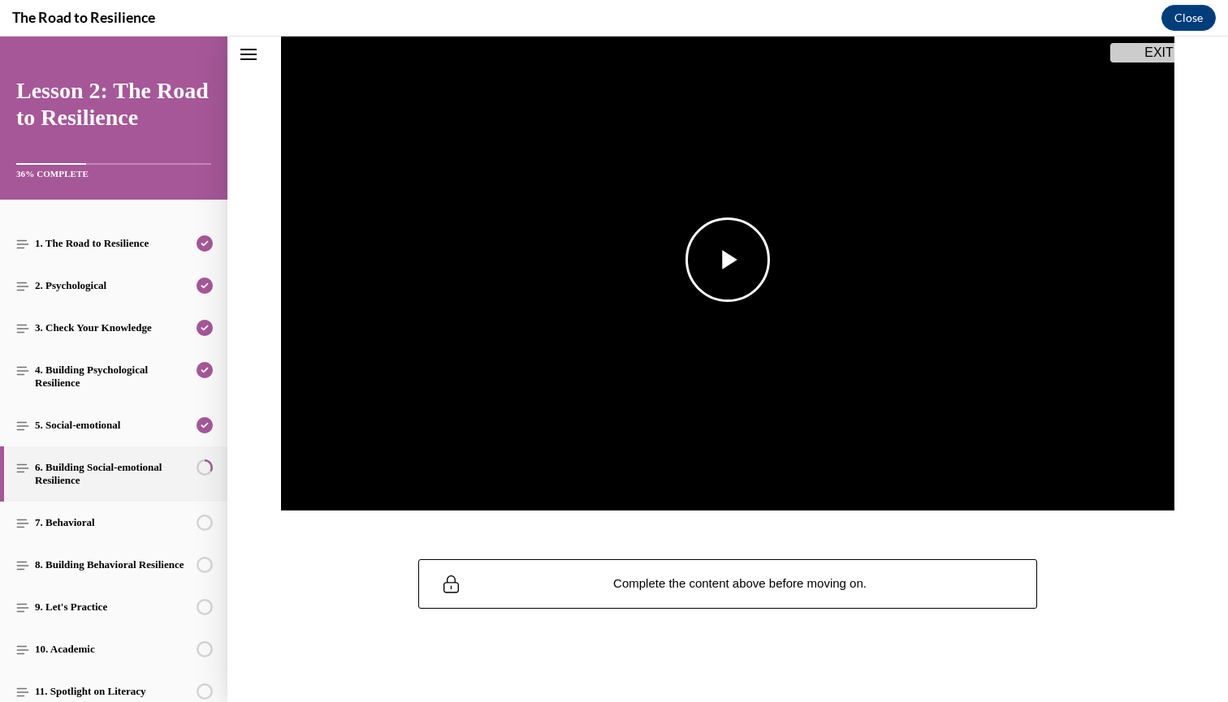
click at [722, 309] on img "Video player" at bounding box center [727, 260] width 893 height 503
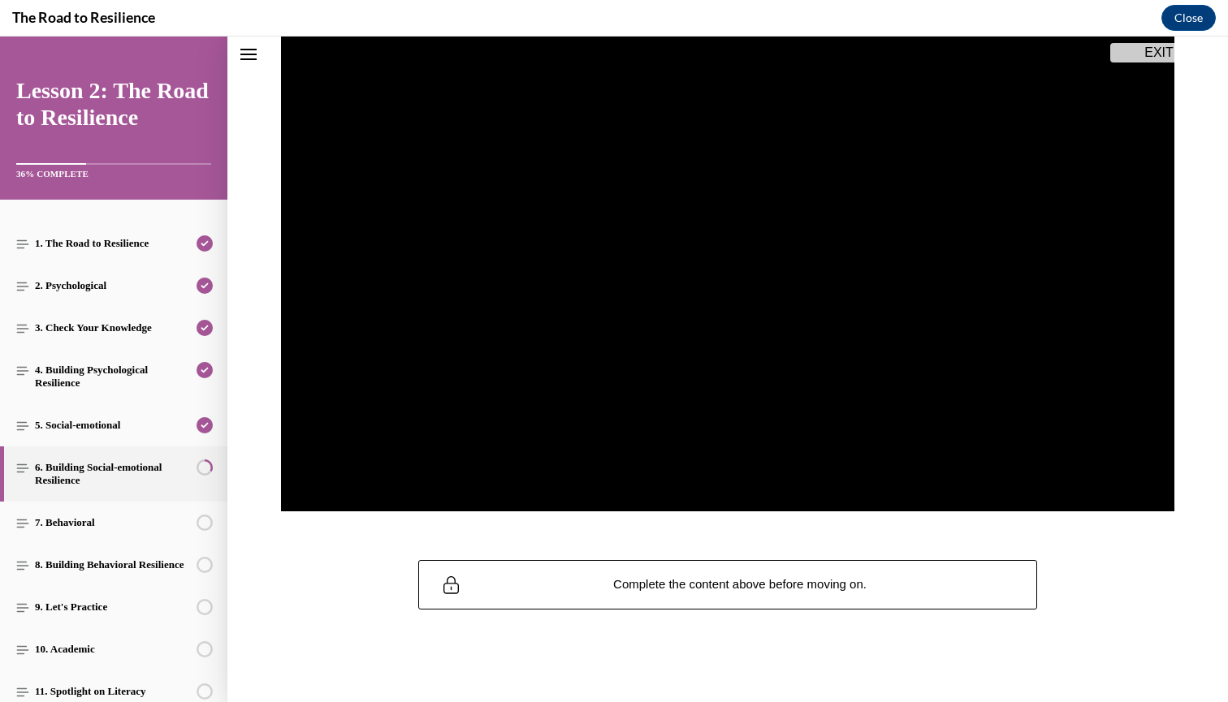
scroll to position [203, 0]
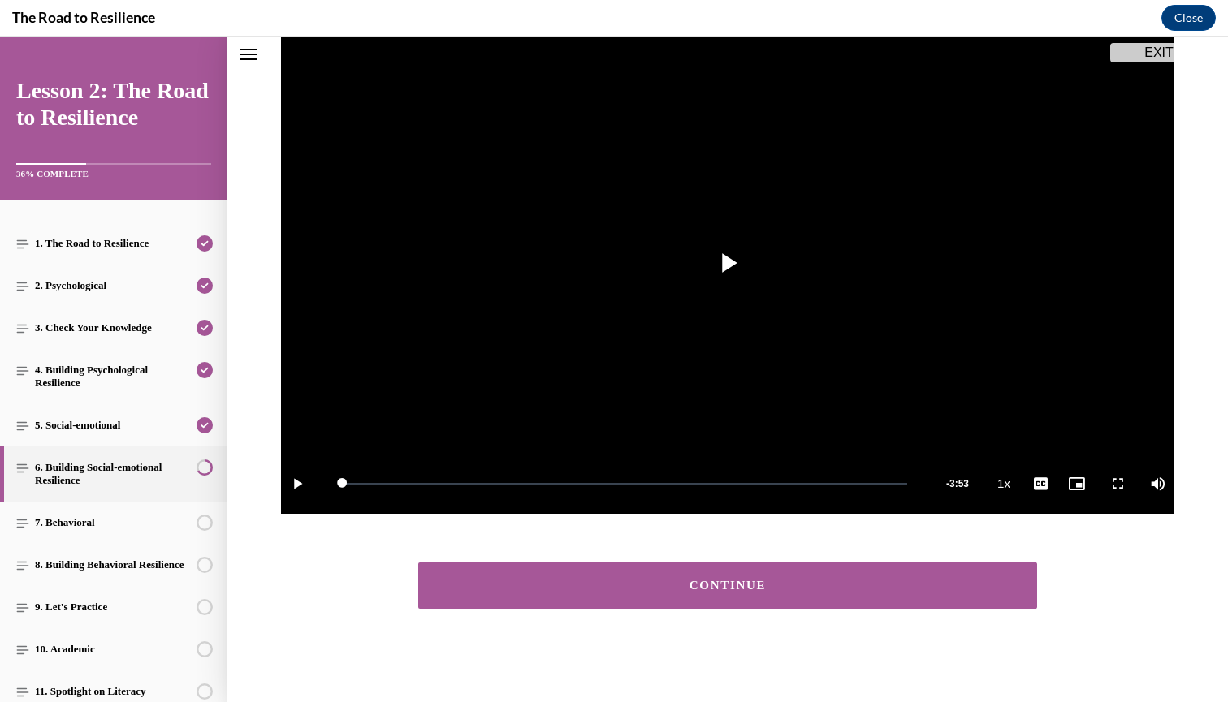
click at [733, 563] on button "CONTINUE" at bounding box center [727, 586] width 619 height 46
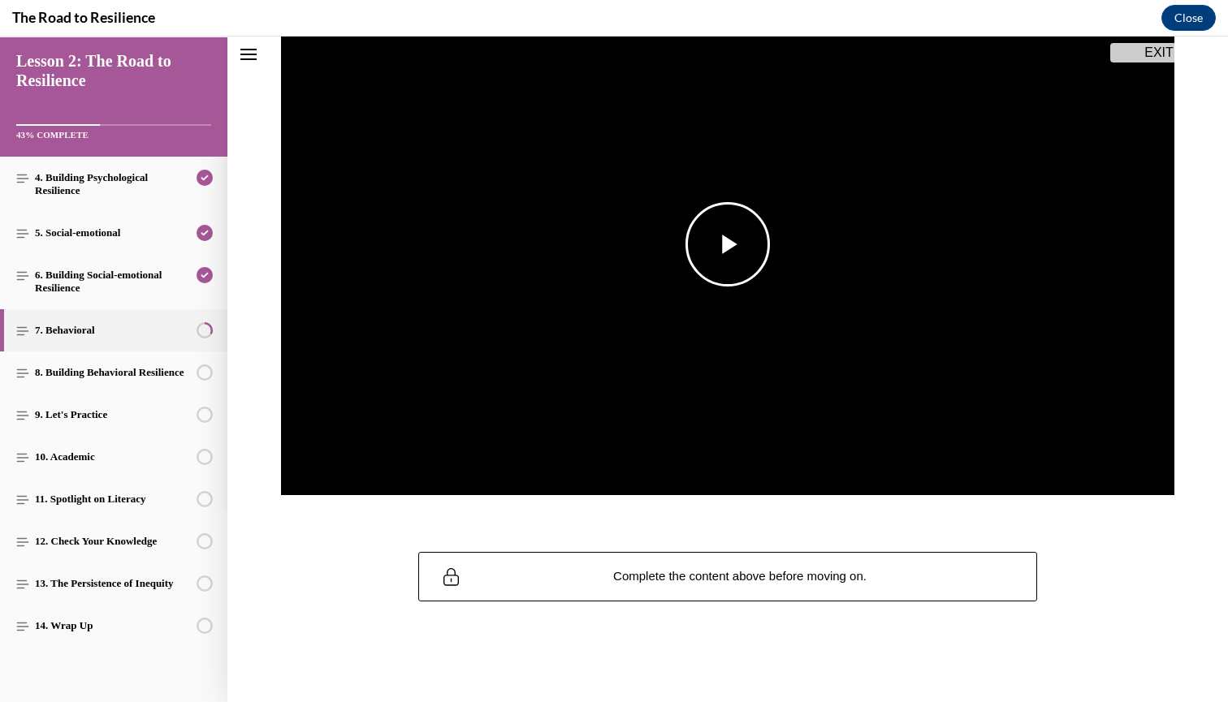
scroll to position [192, 0]
click at [717, 287] on img "Video player" at bounding box center [727, 245] width 893 height 503
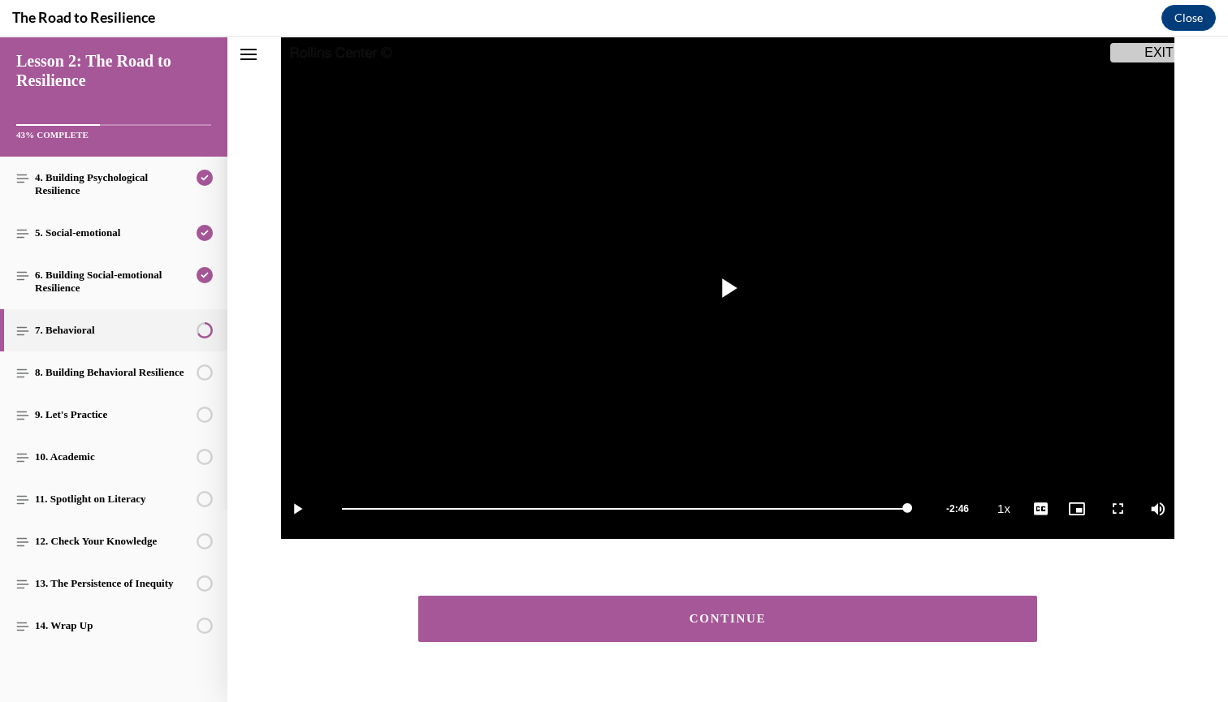
click at [764, 614] on div "CONTINUE" at bounding box center [727, 619] width 568 height 12
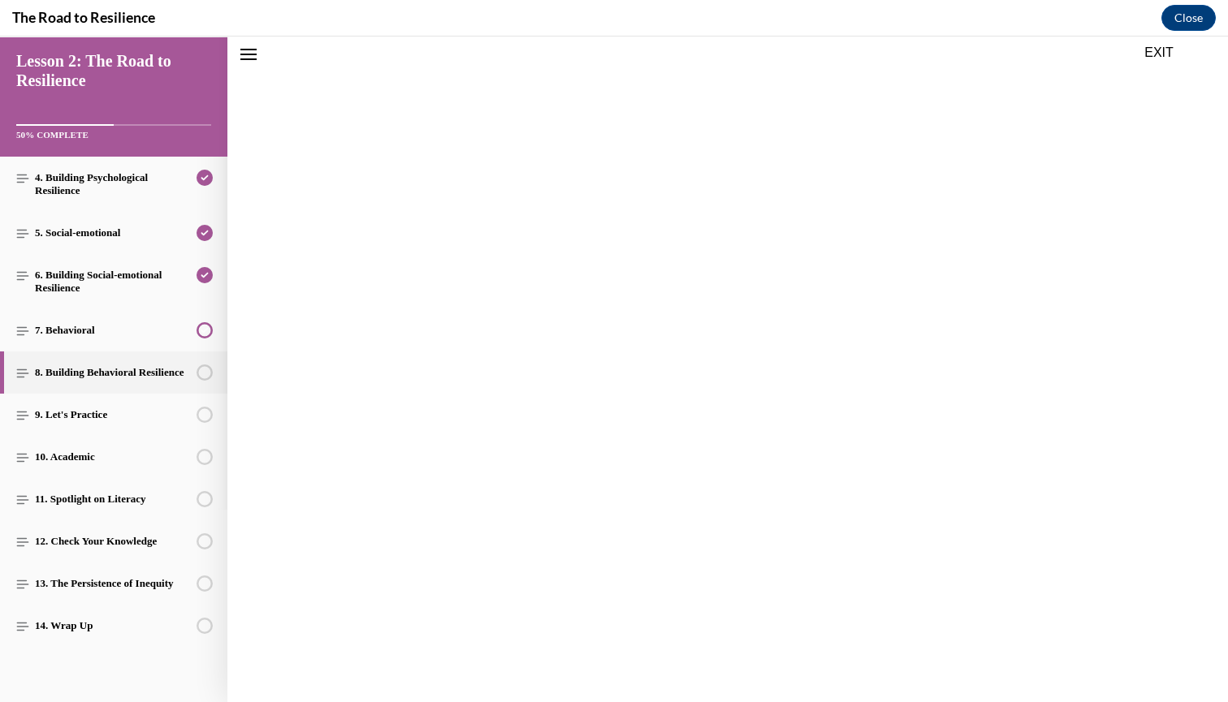
scroll to position [170, 0]
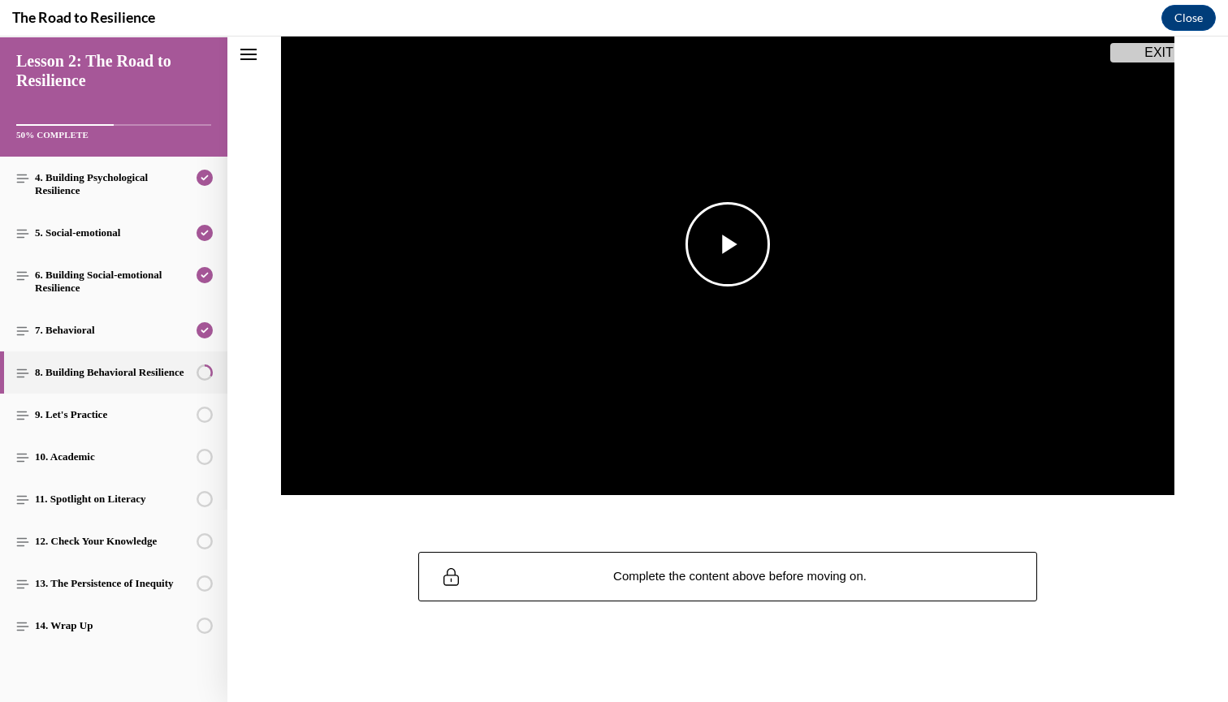
click at [781, 326] on img "Video player" at bounding box center [727, 245] width 893 height 503
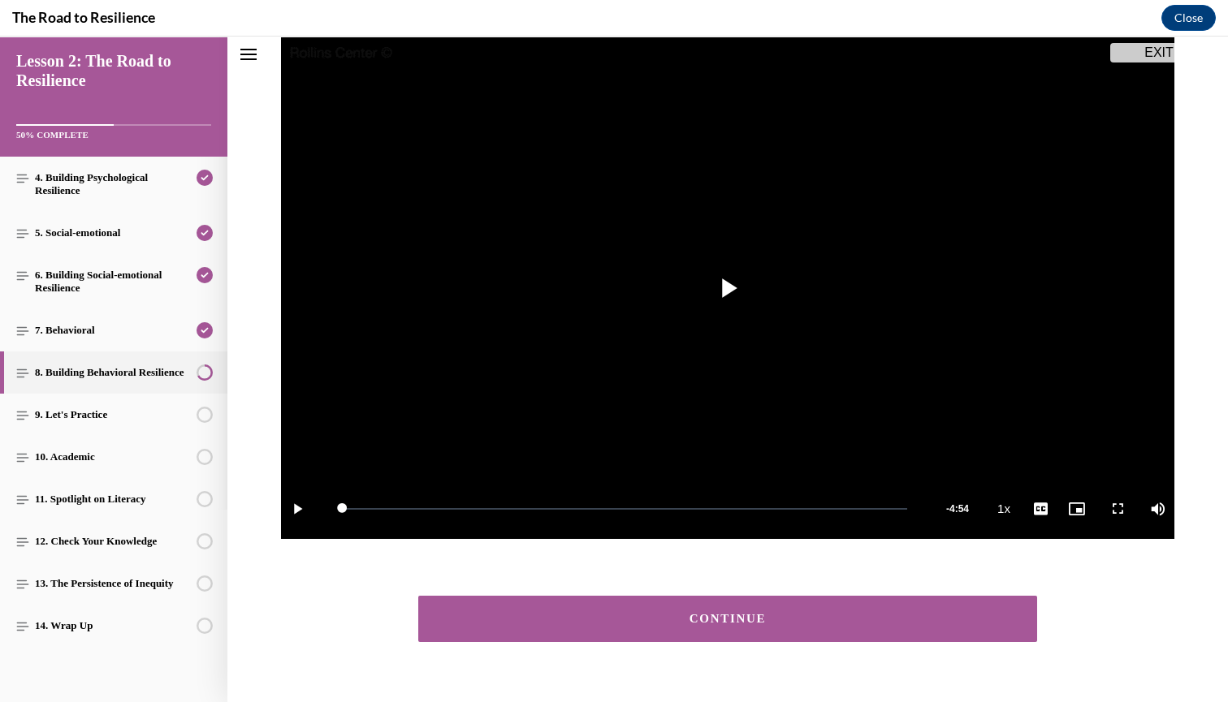
click at [759, 613] on div "CONTINUE" at bounding box center [727, 619] width 568 height 12
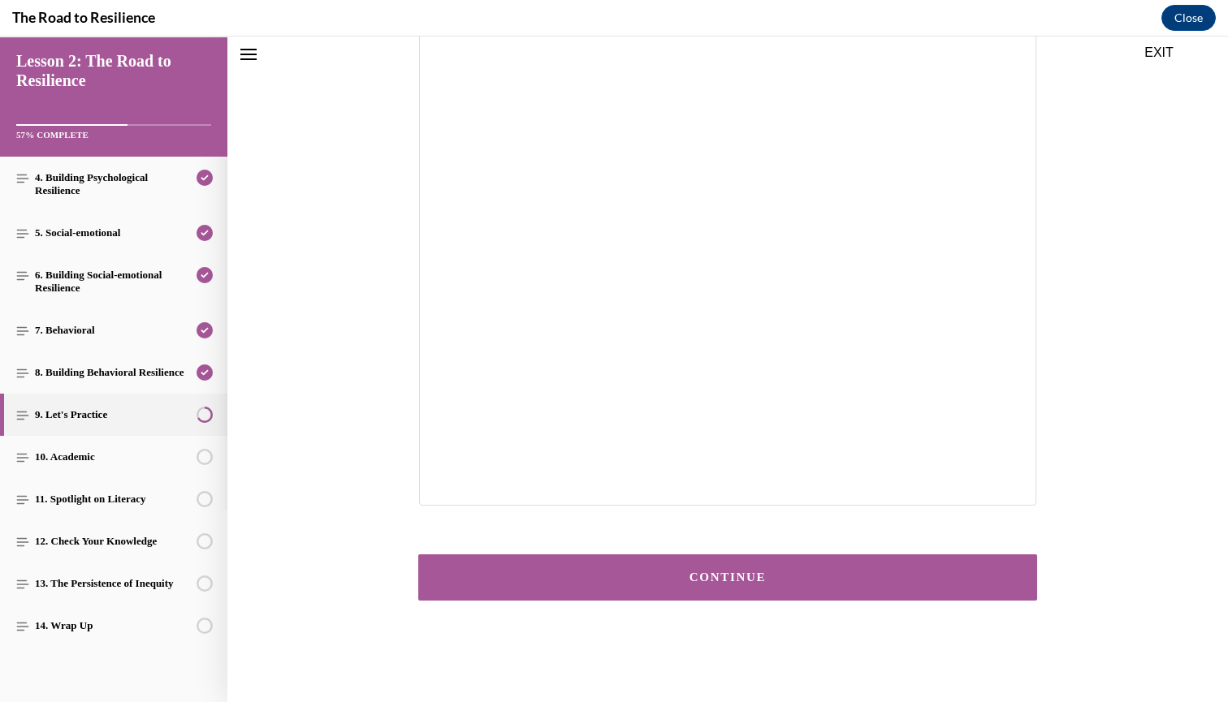
scroll to position [216, 0]
click at [749, 576] on div "CONTINUE" at bounding box center [727, 578] width 568 height 12
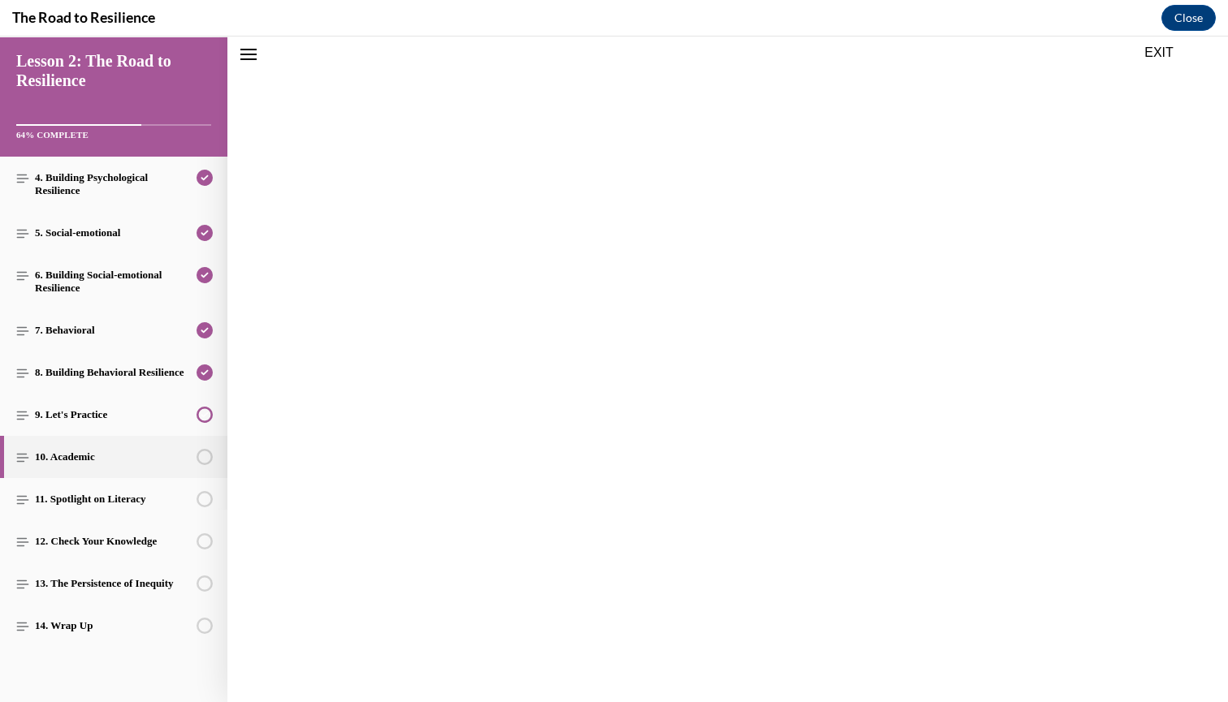
scroll to position [166, 0]
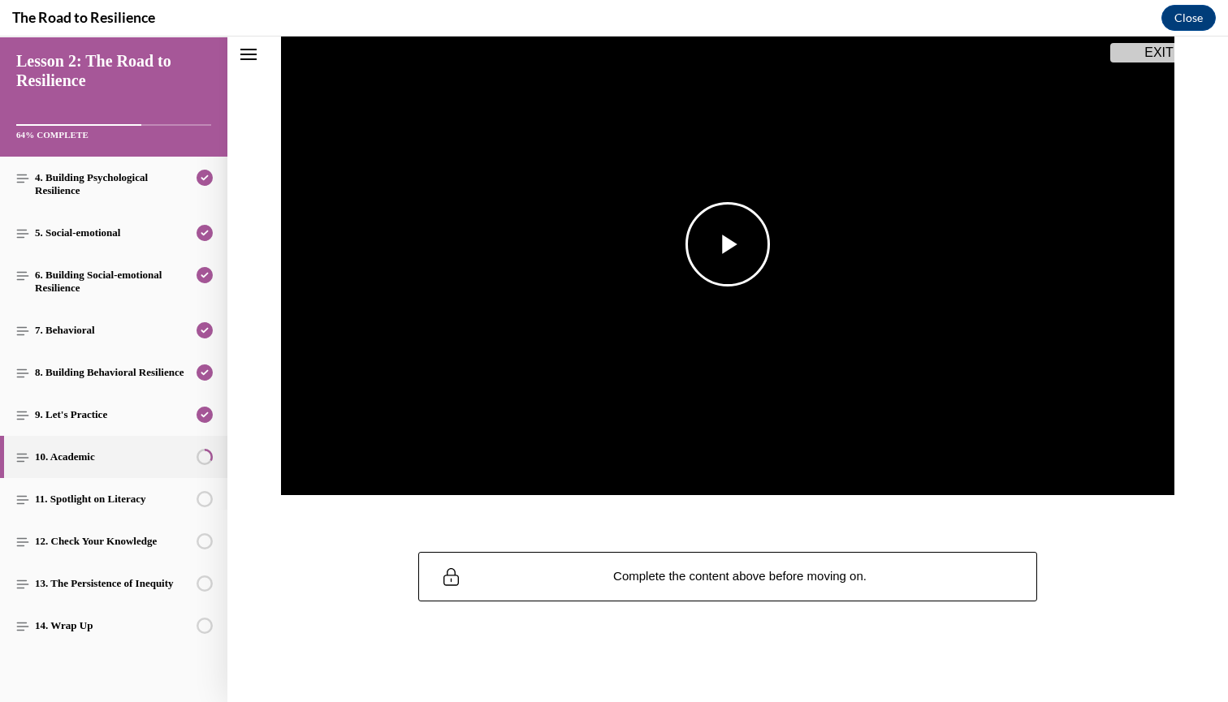
click at [758, 292] on img "Video player" at bounding box center [727, 245] width 893 height 503
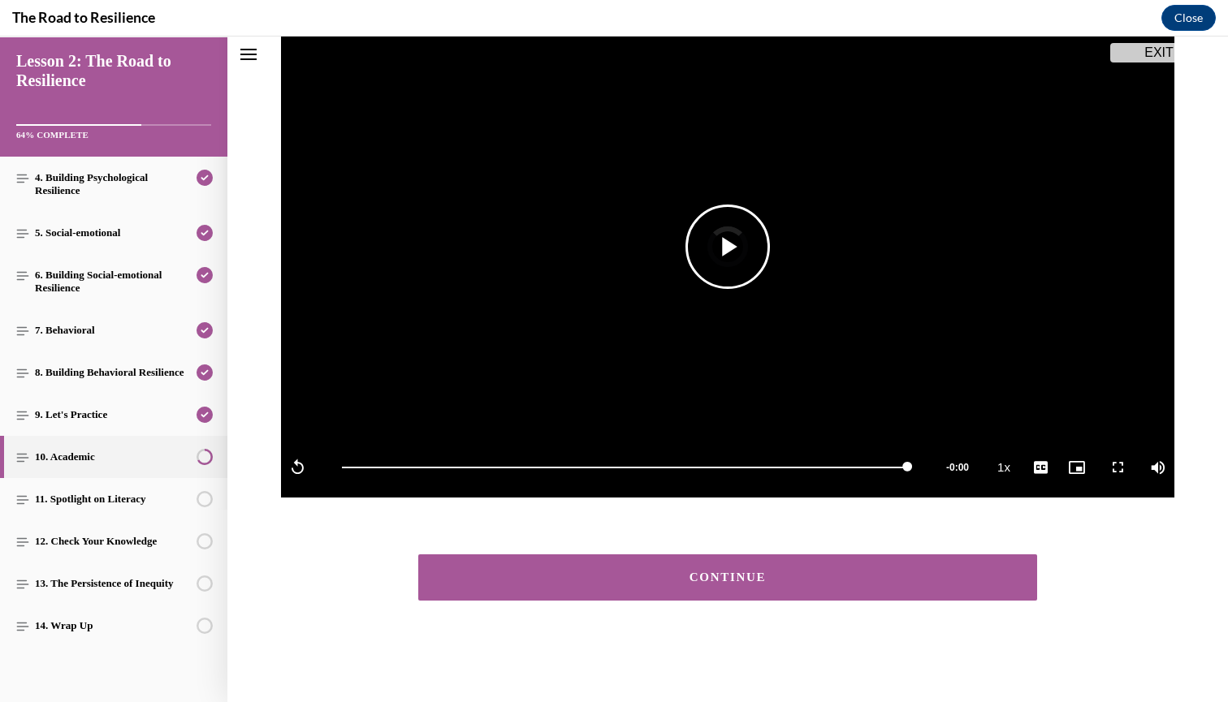
scroll to position [219, 0]
click at [701, 563] on button "CONTINUE" at bounding box center [727, 578] width 619 height 46
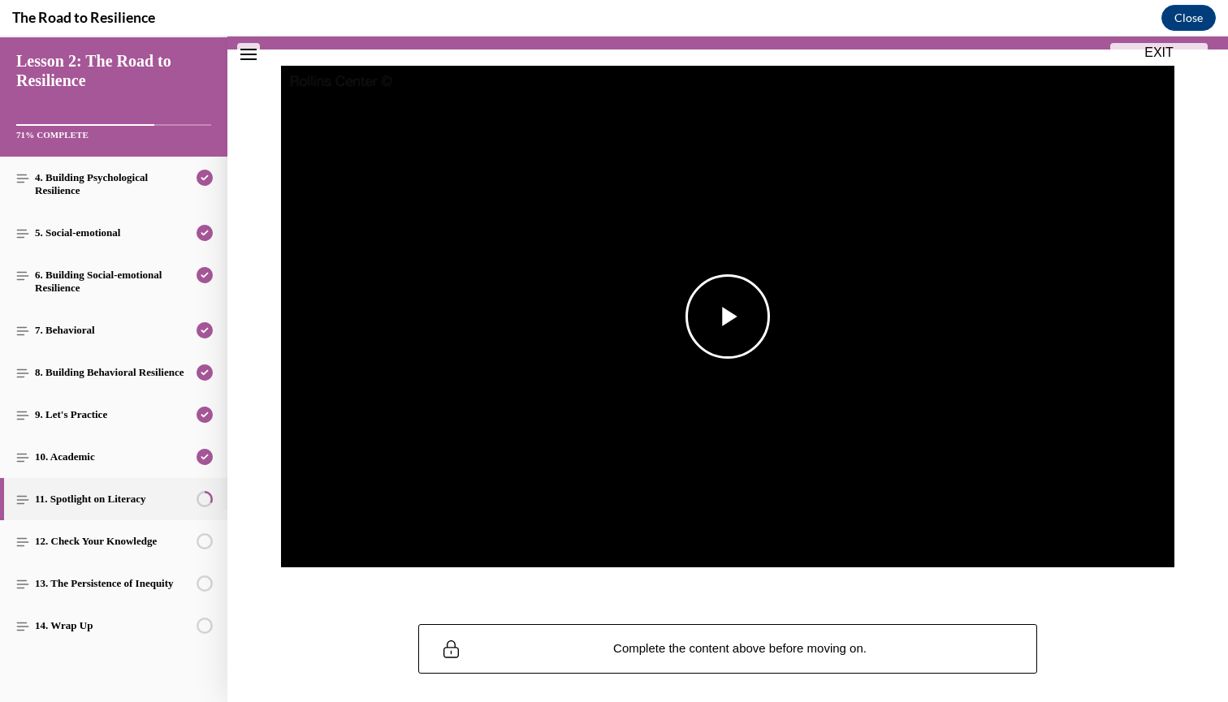
scroll to position [153, 0]
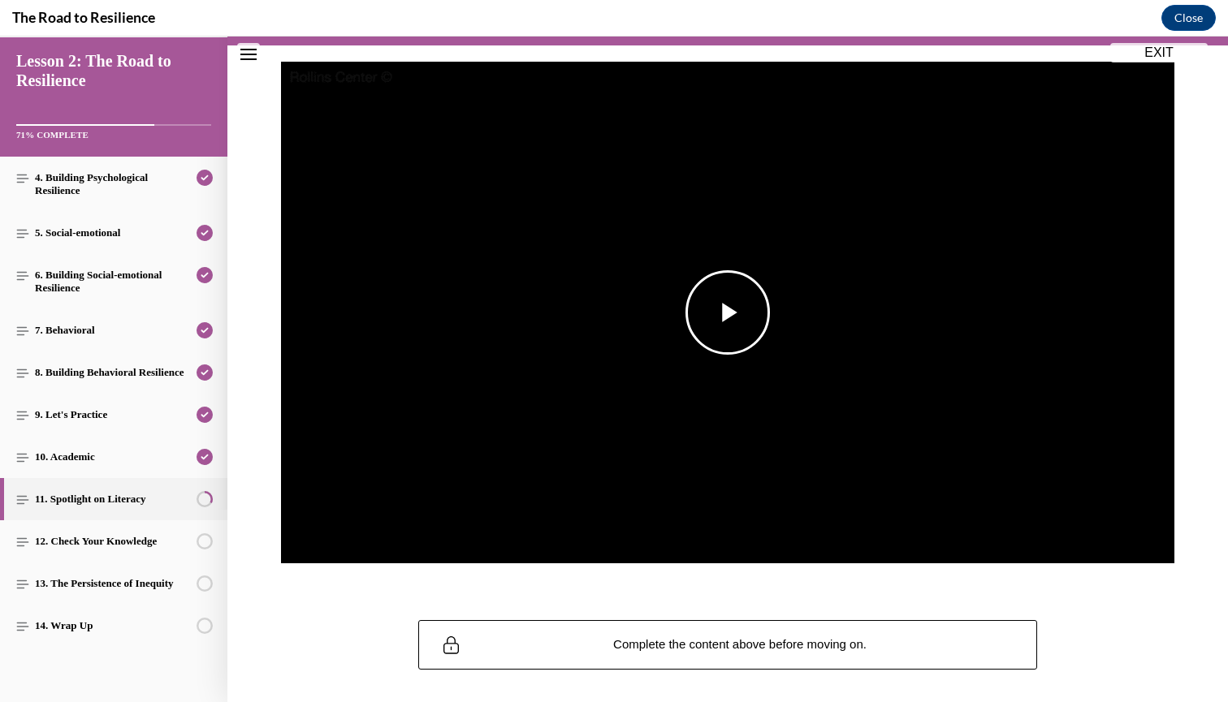
click at [727, 313] on span "Video player" at bounding box center [727, 313] width 0 height 0
